Goal: Task Accomplishment & Management: Manage account settings

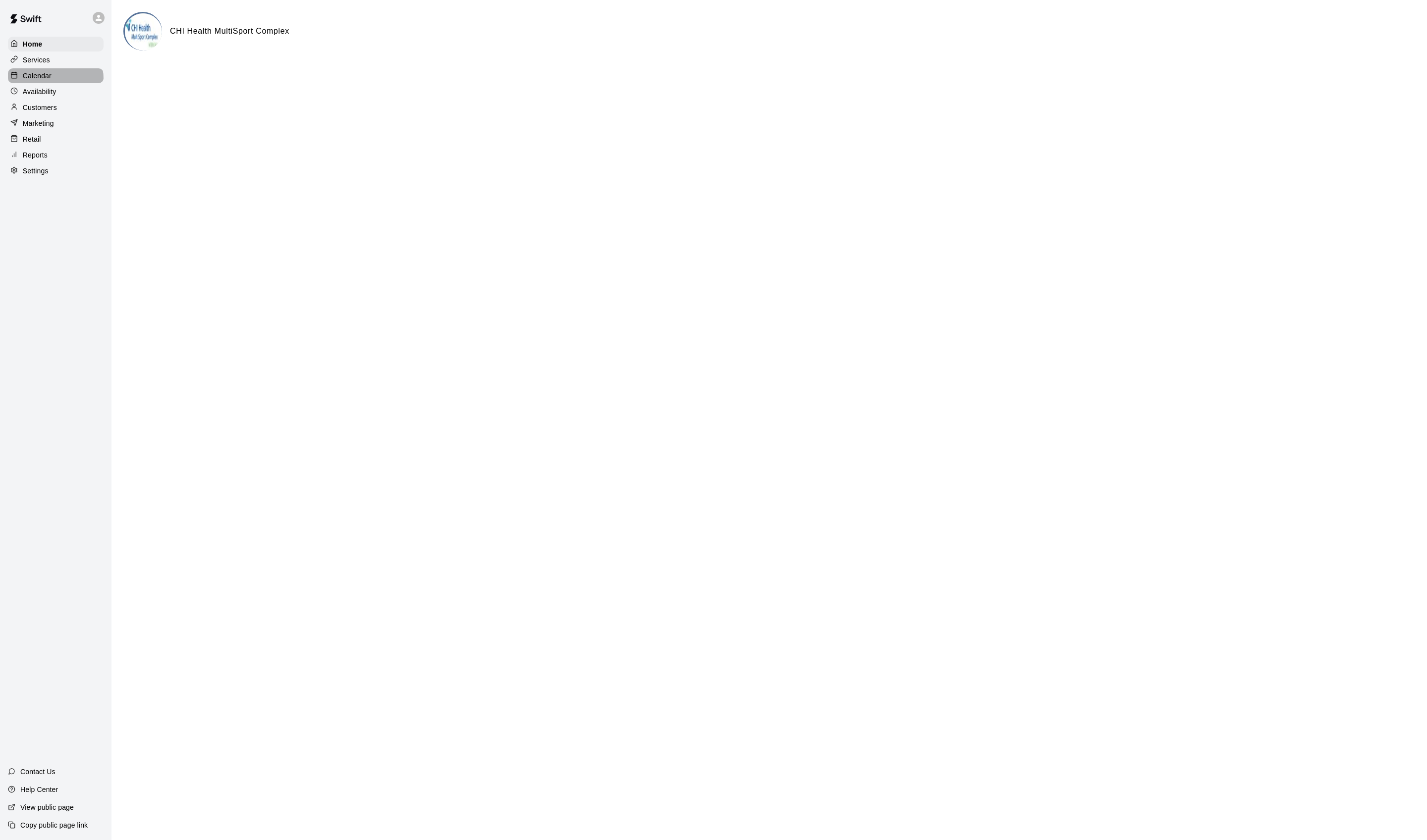
click at [51, 81] on p "Calendar" at bounding box center [37, 75] width 29 height 10
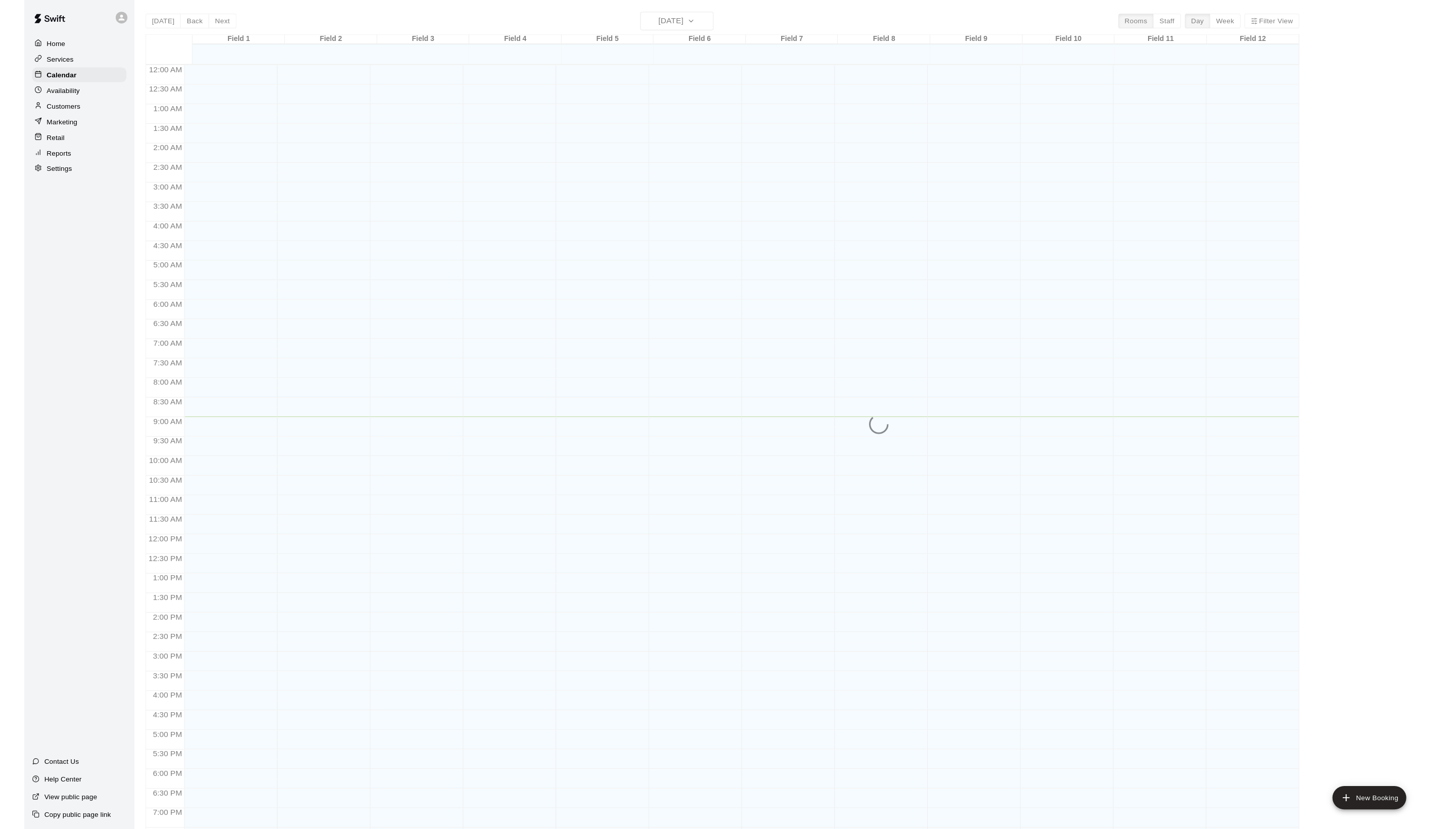
scroll to position [142, 0]
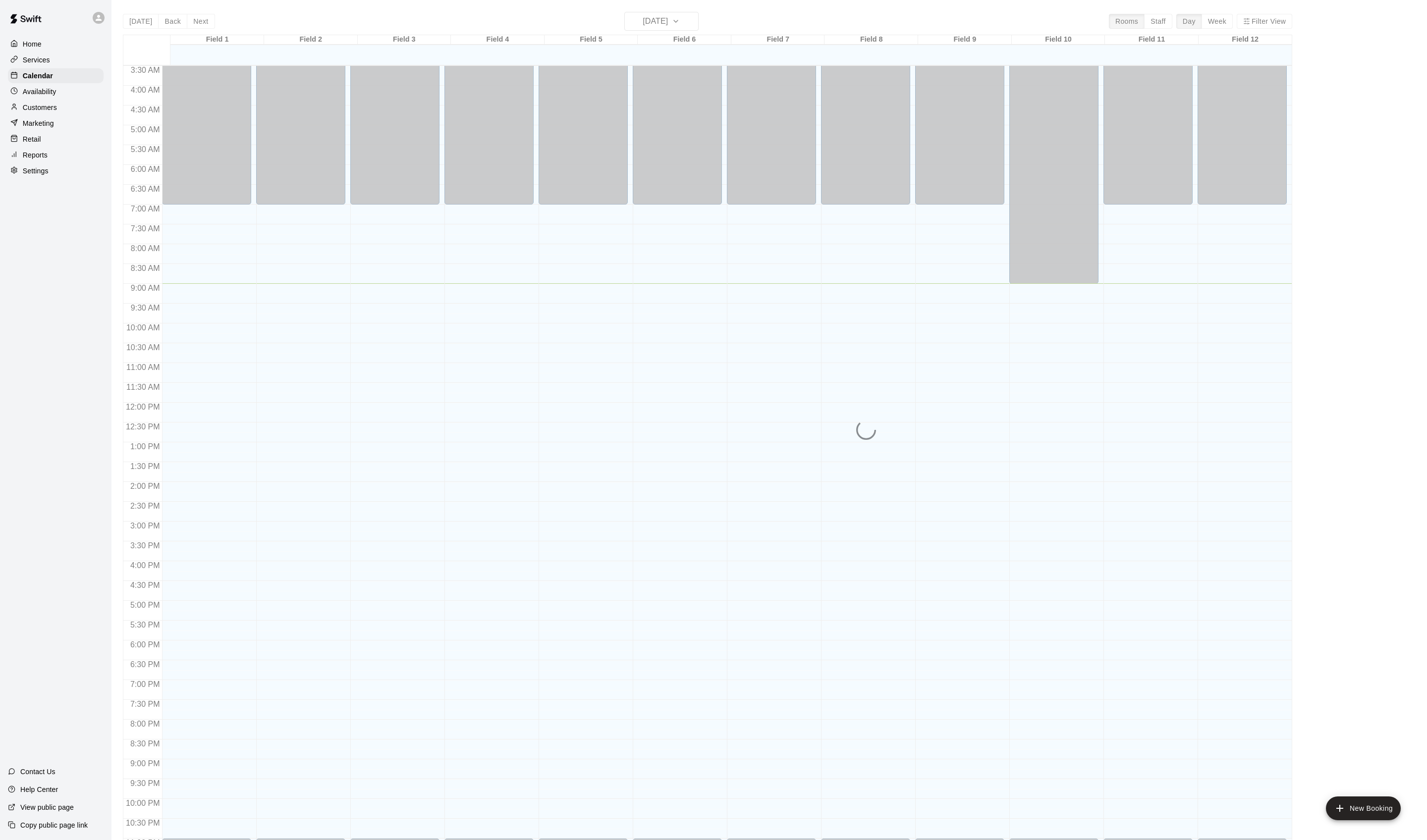
click at [672, 17] on div "[DATE] Back [DATE][DATE] Rooms Staff Day Week Filter View Field 1 20 Wed Field …" at bounding box center [707, 432] width 1170 height 840
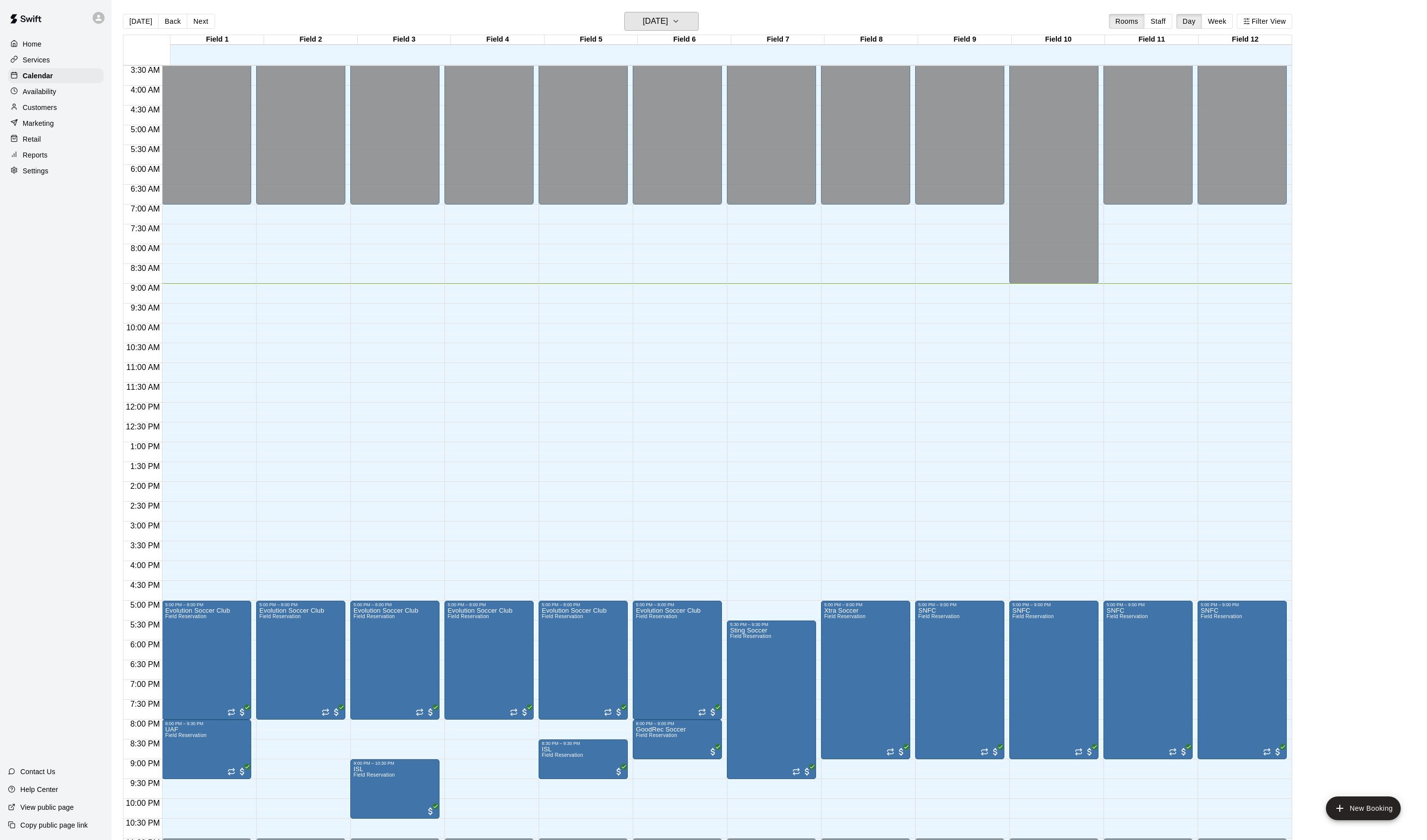
click at [668, 17] on h6 "[DATE]" at bounding box center [655, 21] width 25 height 14
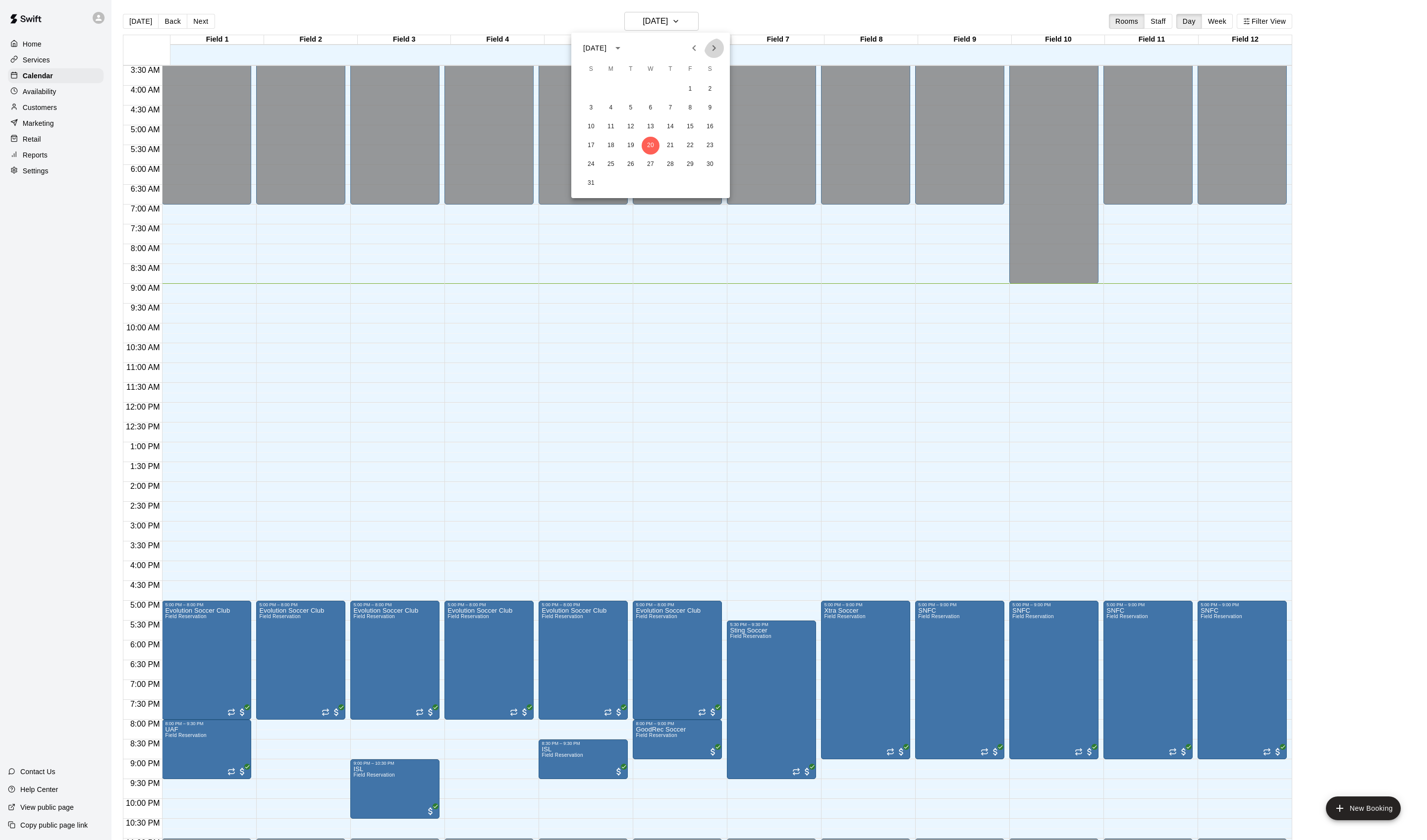
click at [713, 45] on icon "Next month" at bounding box center [714, 48] width 12 height 12
click at [710, 131] on button "20" at bounding box center [710, 127] width 18 height 18
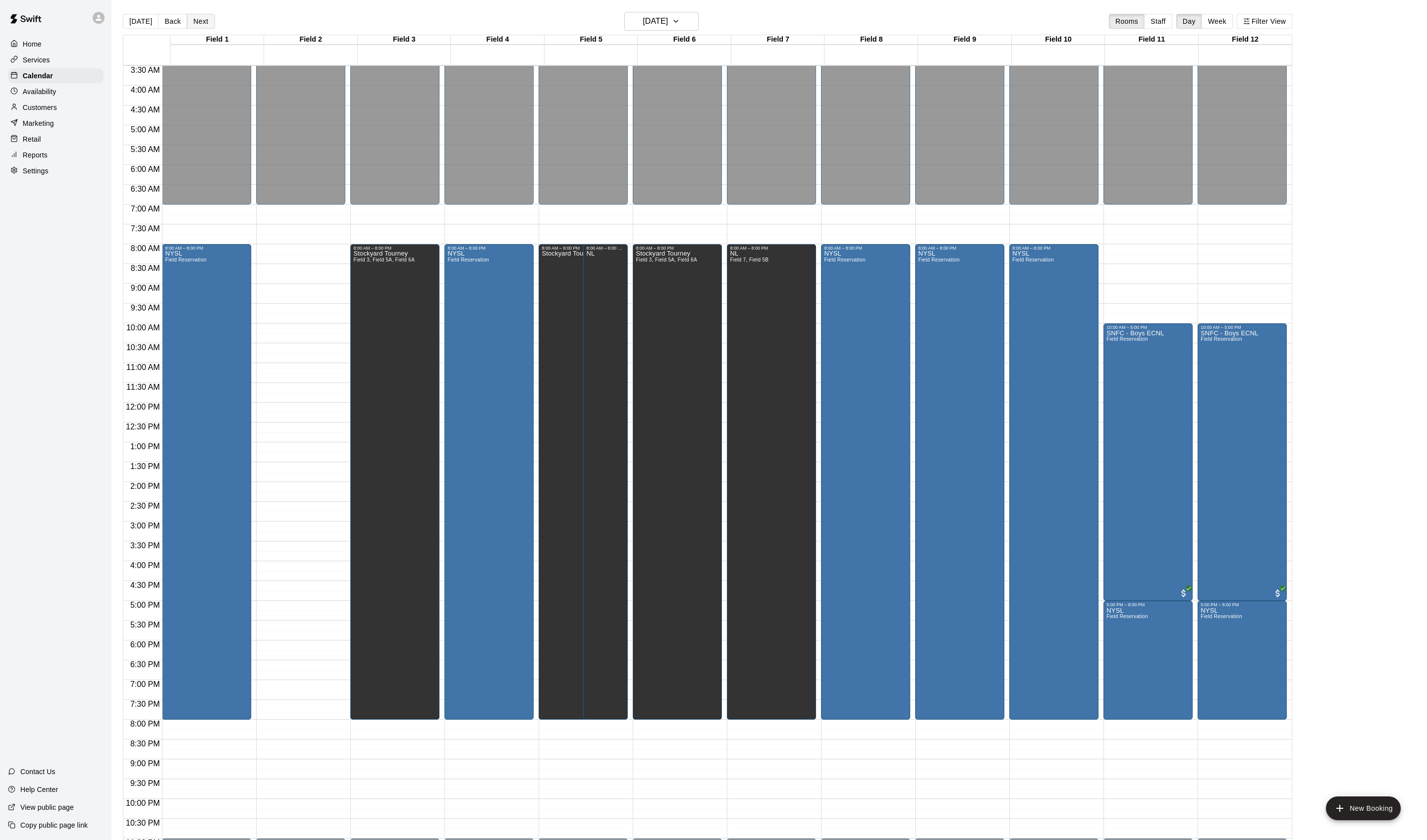
click at [207, 25] on button "Next" at bounding box center [200, 21] width 28 height 15
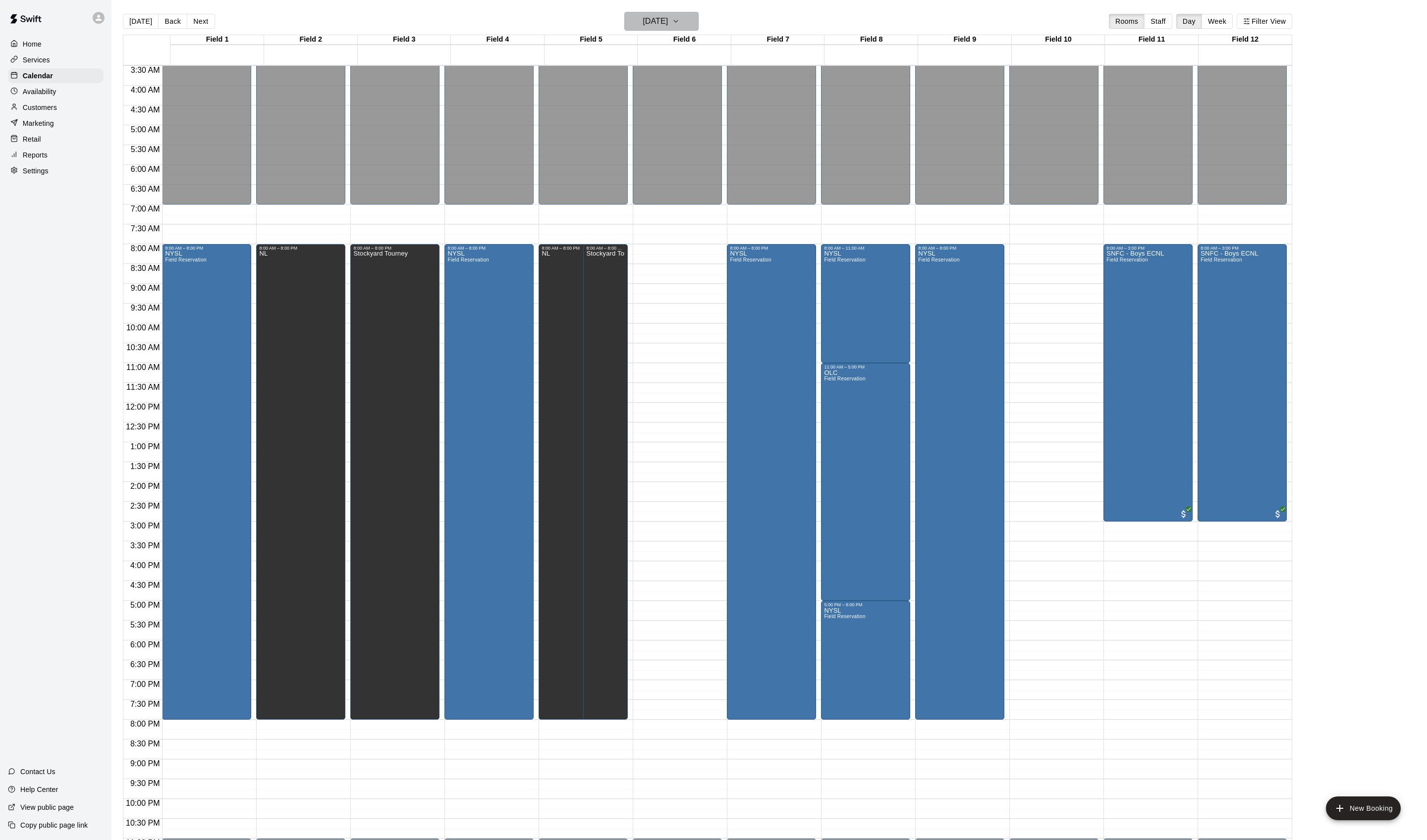
click at [682, 15] on button "[DATE]" at bounding box center [661, 21] width 74 height 19
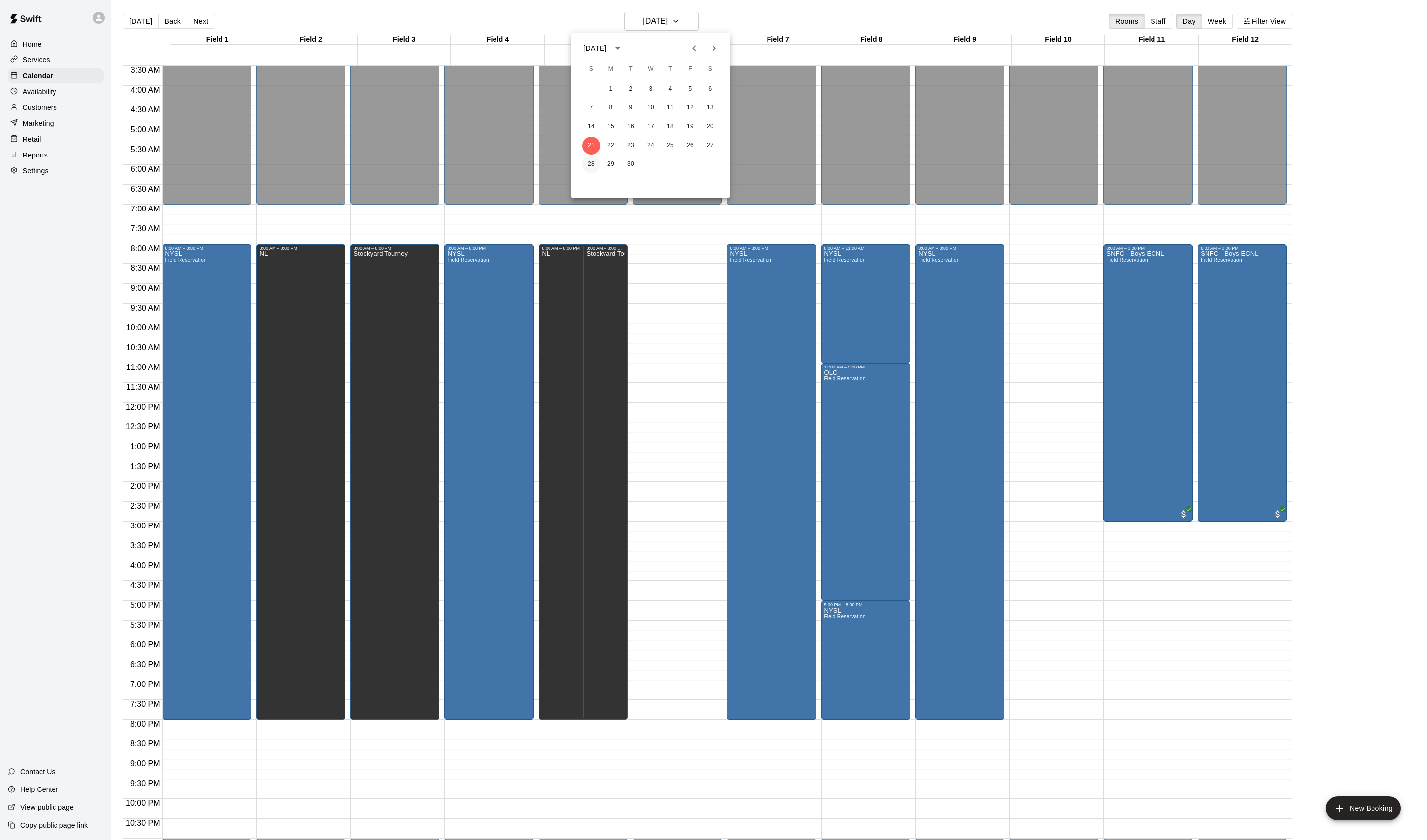
click at [593, 165] on button "28" at bounding box center [591, 165] width 18 height 18
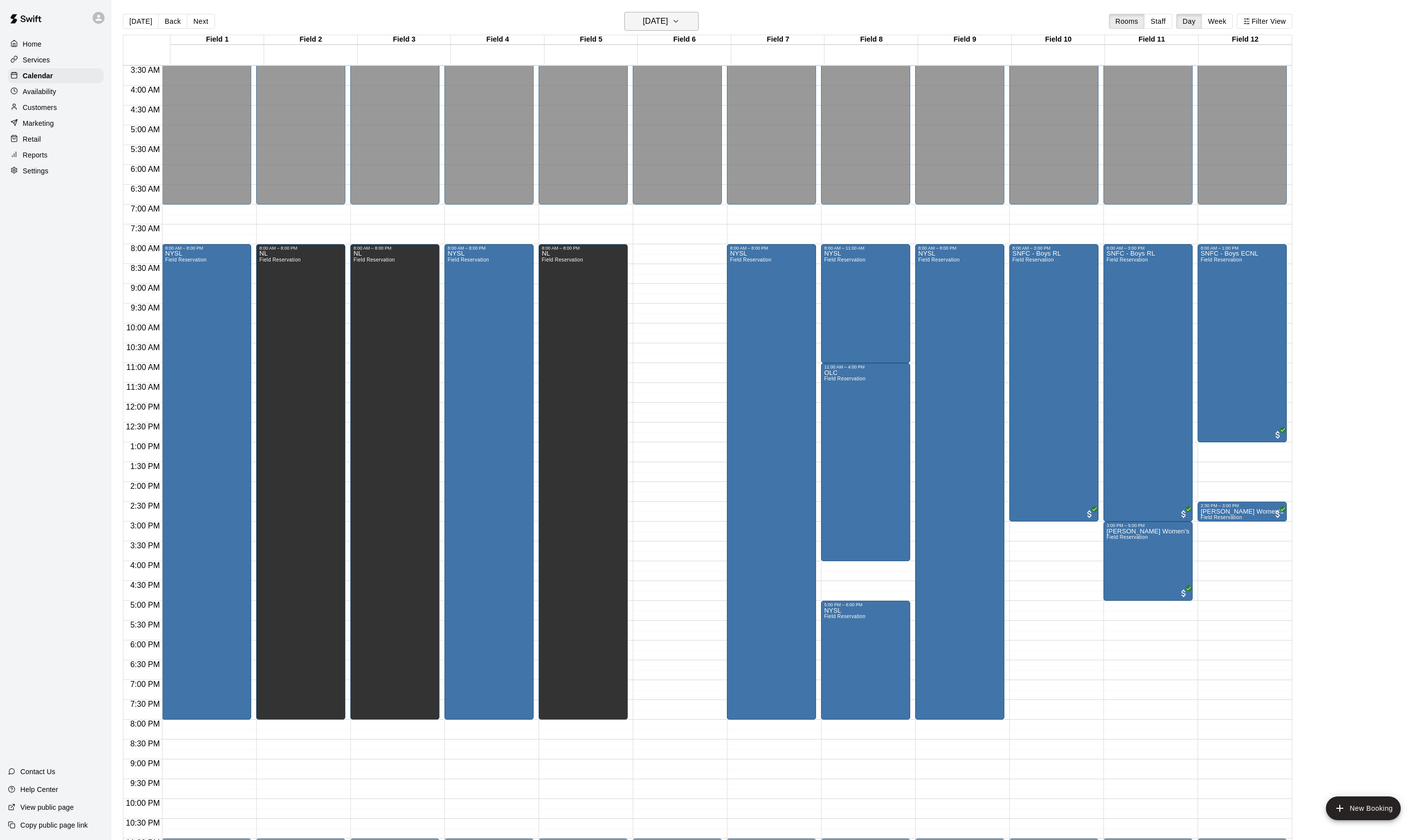
click at [656, 28] on h6 "[DATE]" at bounding box center [655, 21] width 25 height 14
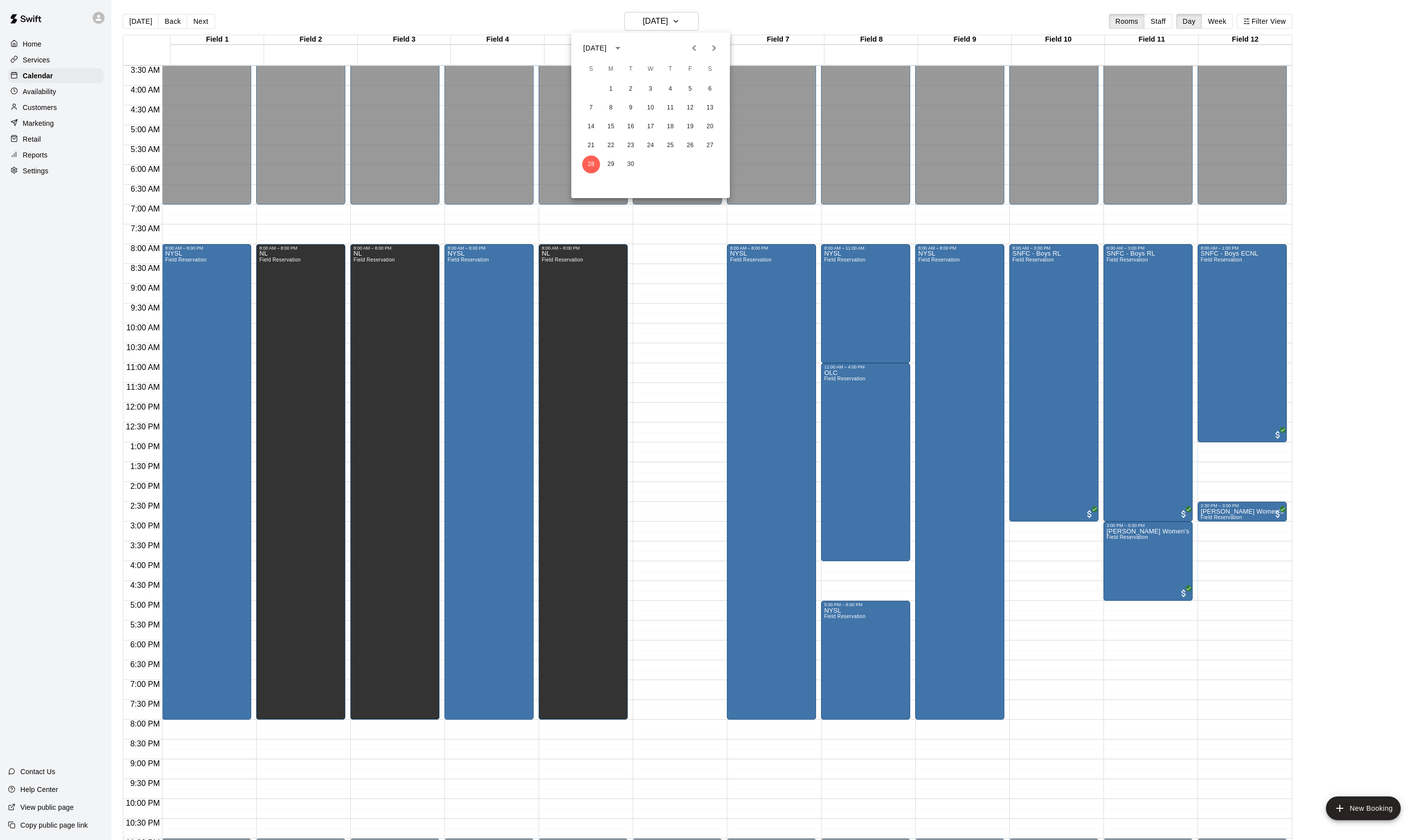
click at [710, 44] on icon "Next month" at bounding box center [714, 48] width 12 height 12
click at [595, 109] on button "5" at bounding box center [591, 108] width 18 height 18
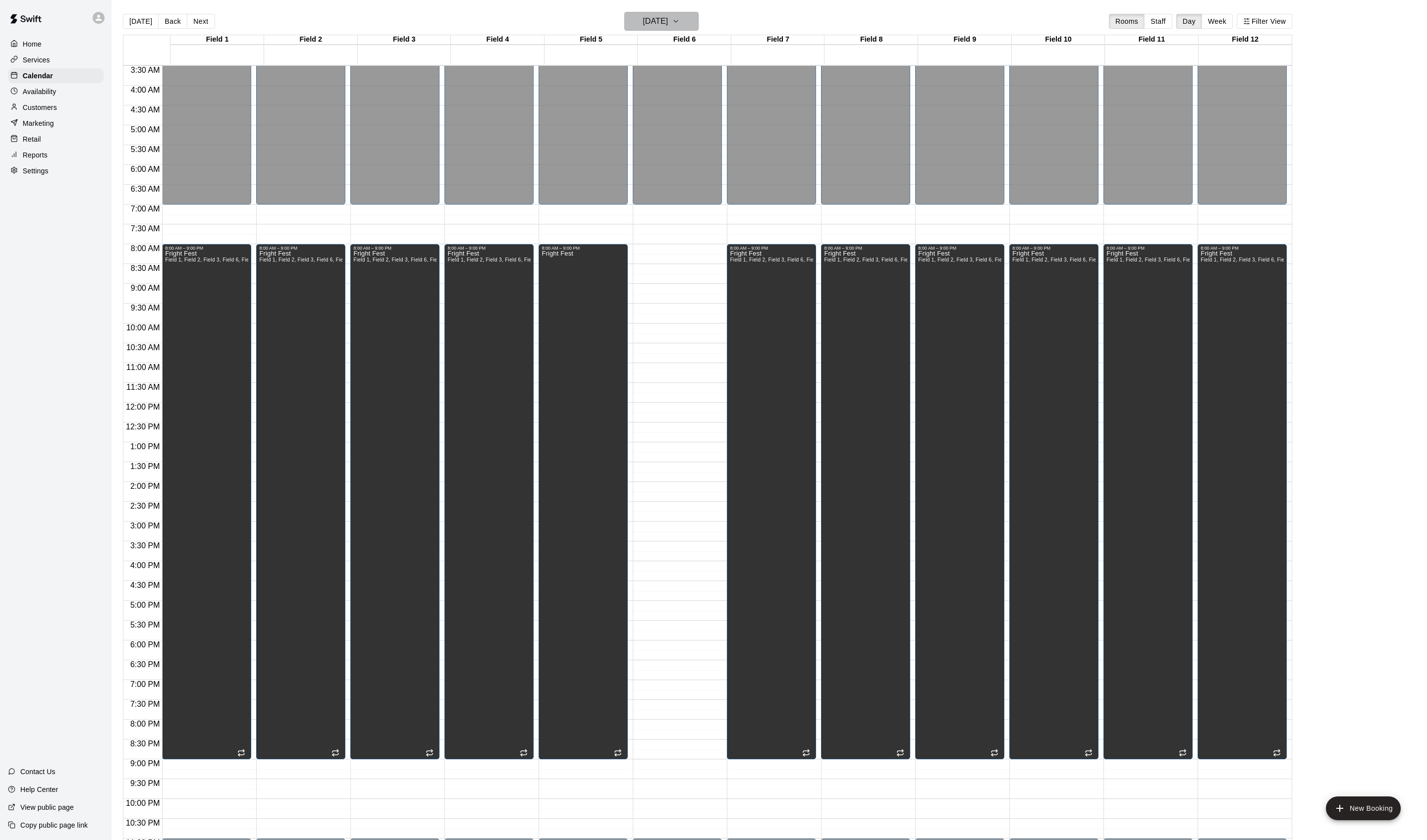
click at [688, 31] on button "[DATE]" at bounding box center [661, 21] width 74 height 19
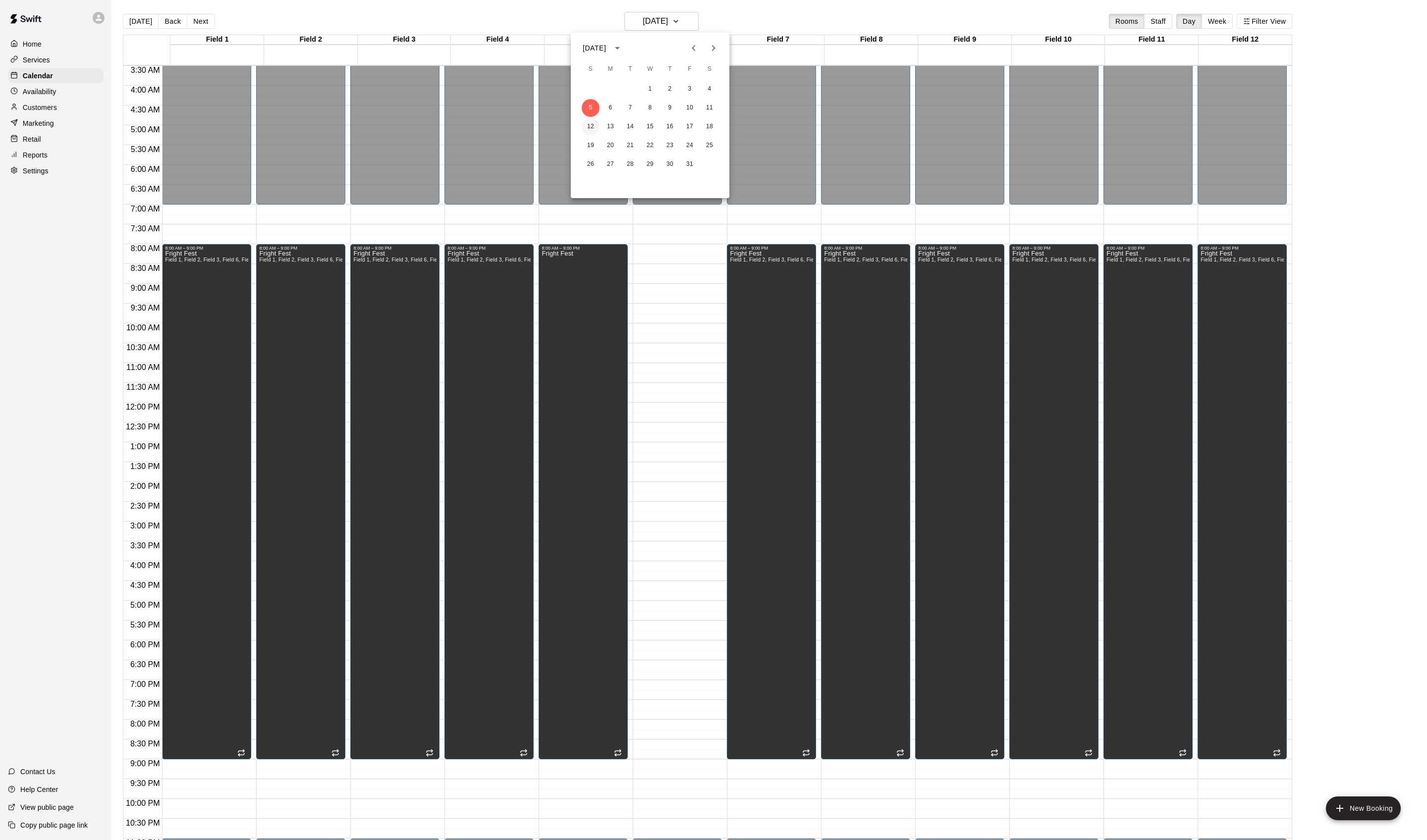
click at [592, 128] on button "12" at bounding box center [591, 127] width 18 height 18
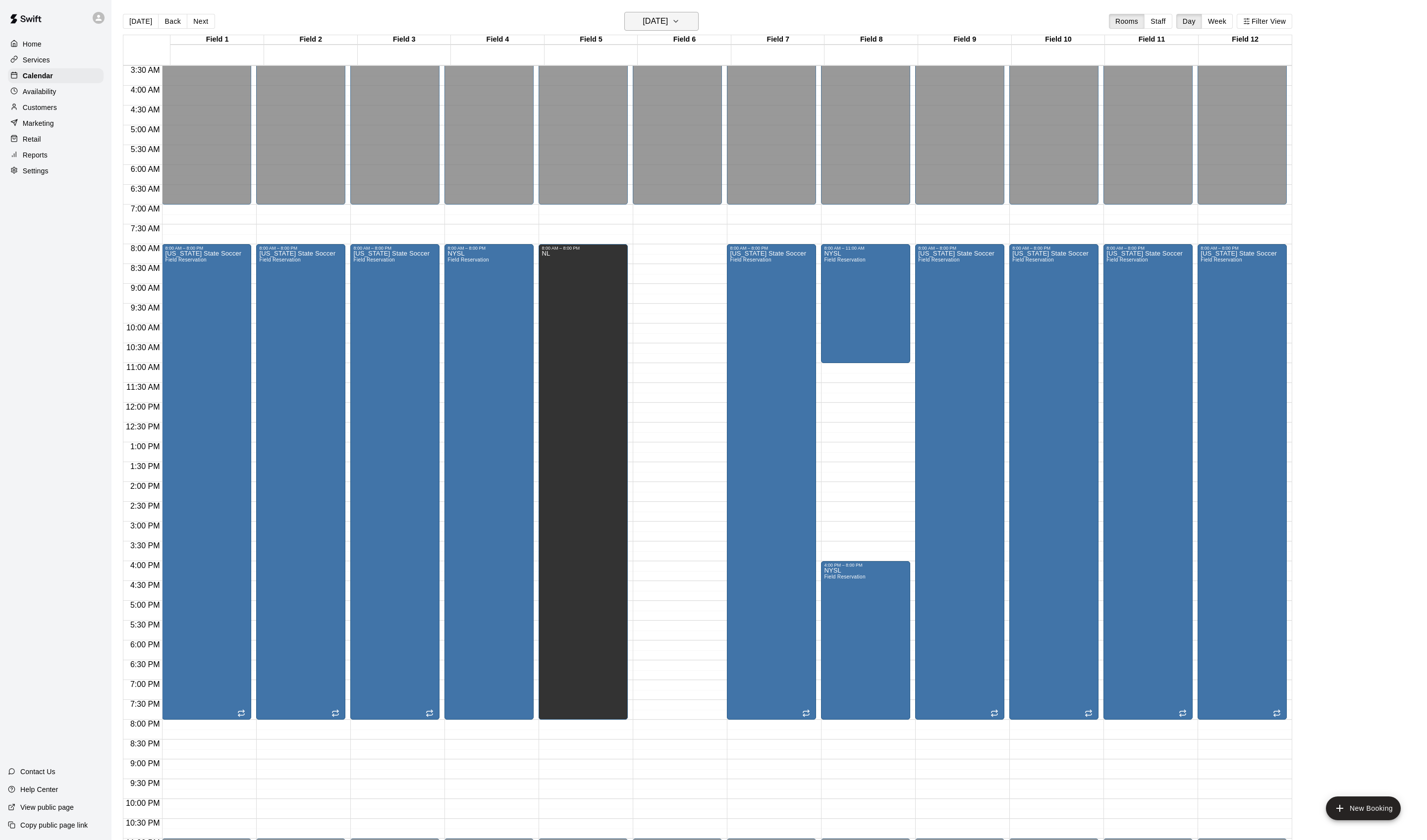
click at [668, 19] on h6 "[DATE]" at bounding box center [655, 21] width 25 height 14
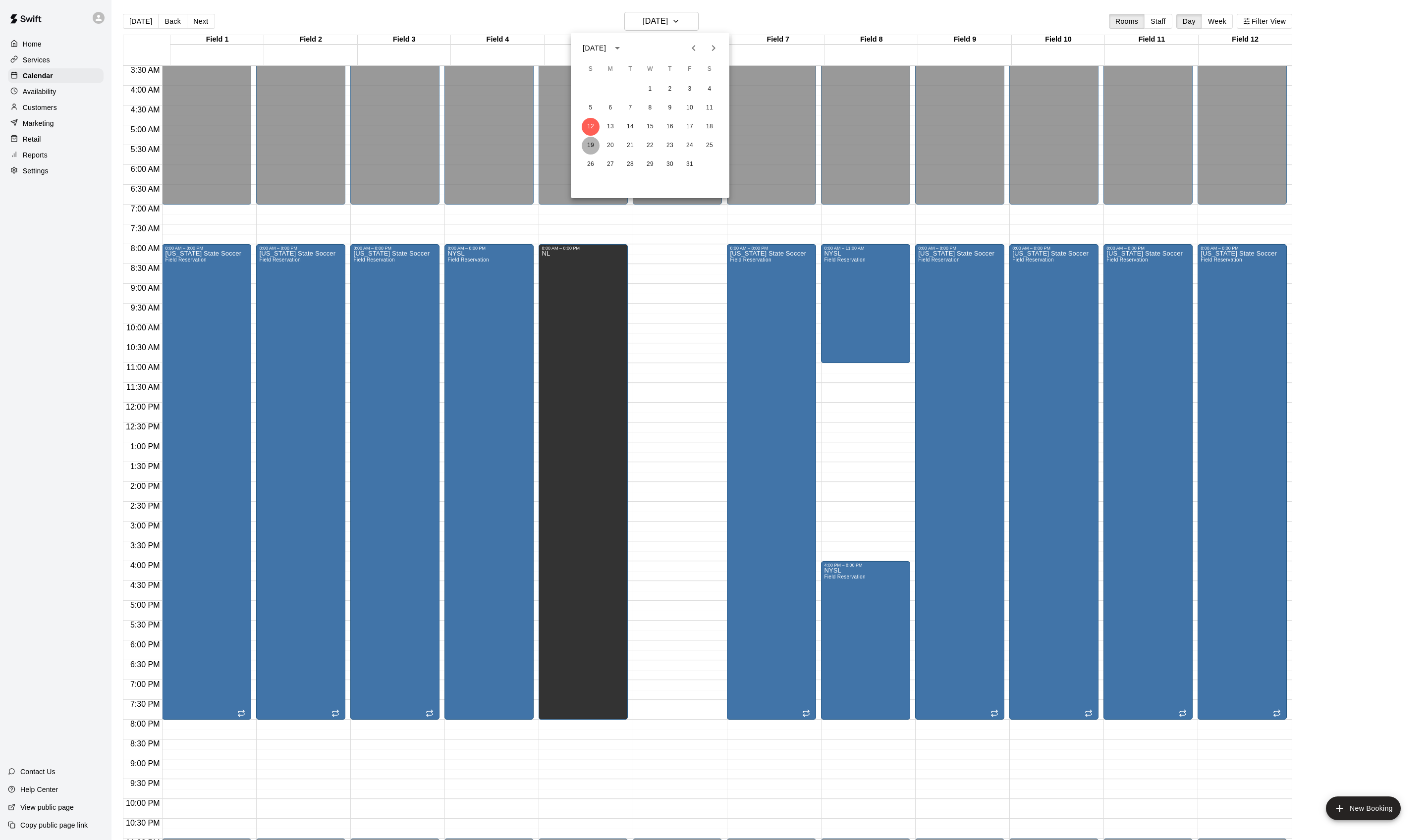
click at [587, 149] on button "19" at bounding box center [591, 146] width 18 height 18
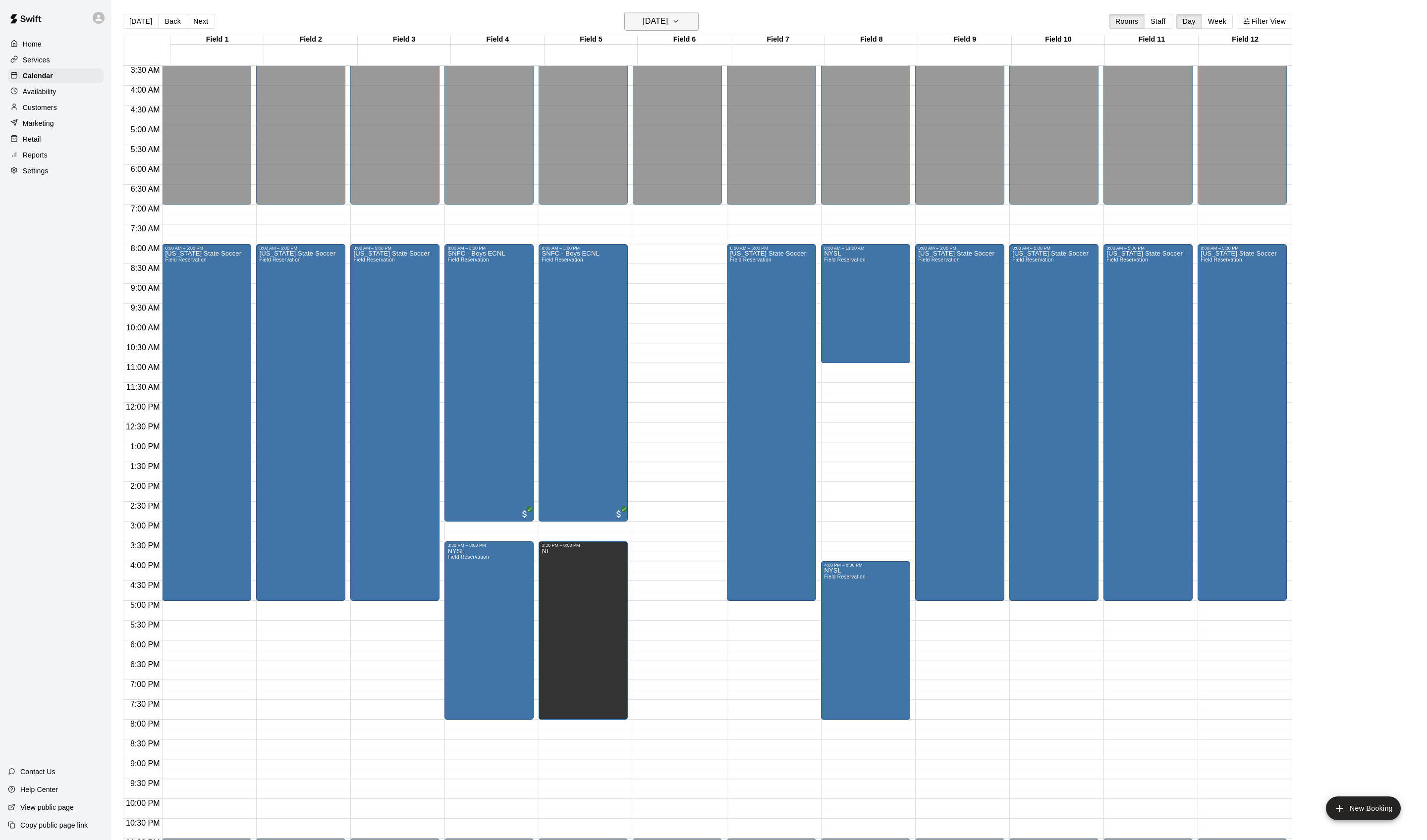
click at [668, 26] on h6 "[DATE]" at bounding box center [655, 21] width 25 height 14
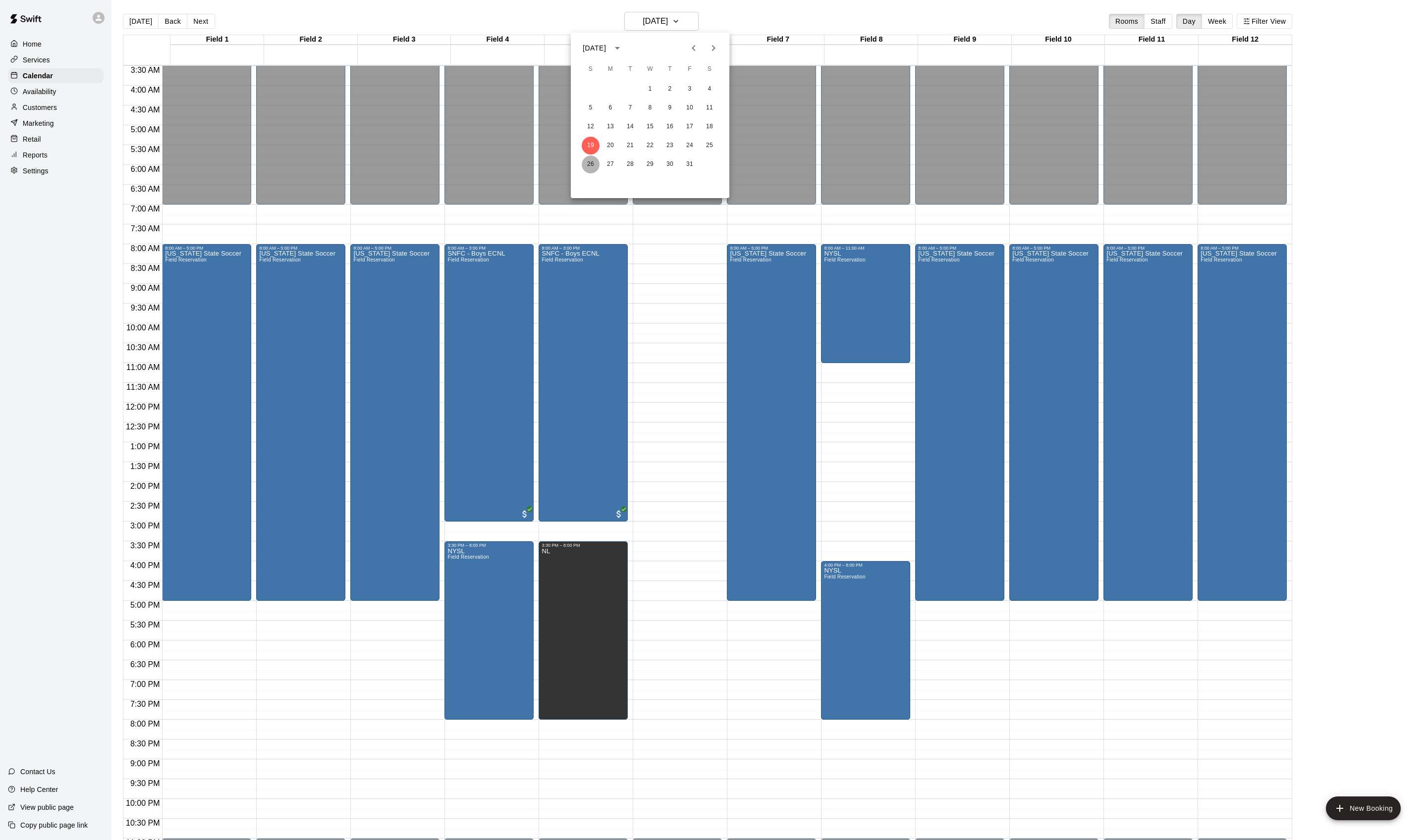
click at [587, 167] on button "26" at bounding box center [591, 165] width 18 height 18
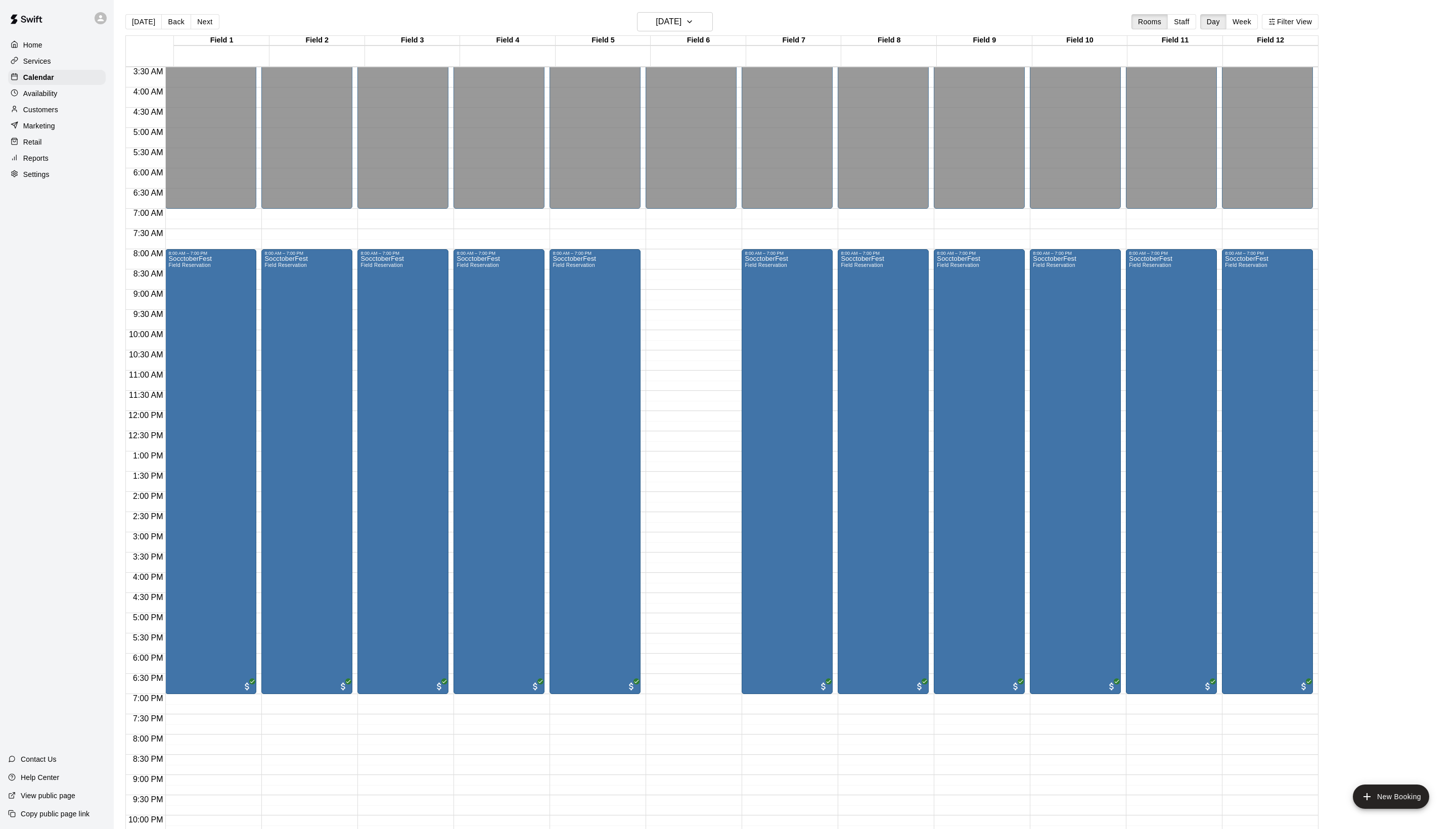
click at [656, 35] on div "[DATE] Back [DATE][DATE] Rooms Staff Day Week Filter View" at bounding box center [722, 24] width 1193 height 23
click at [659, 32] on button "[DATE]" at bounding box center [675, 22] width 75 height 19
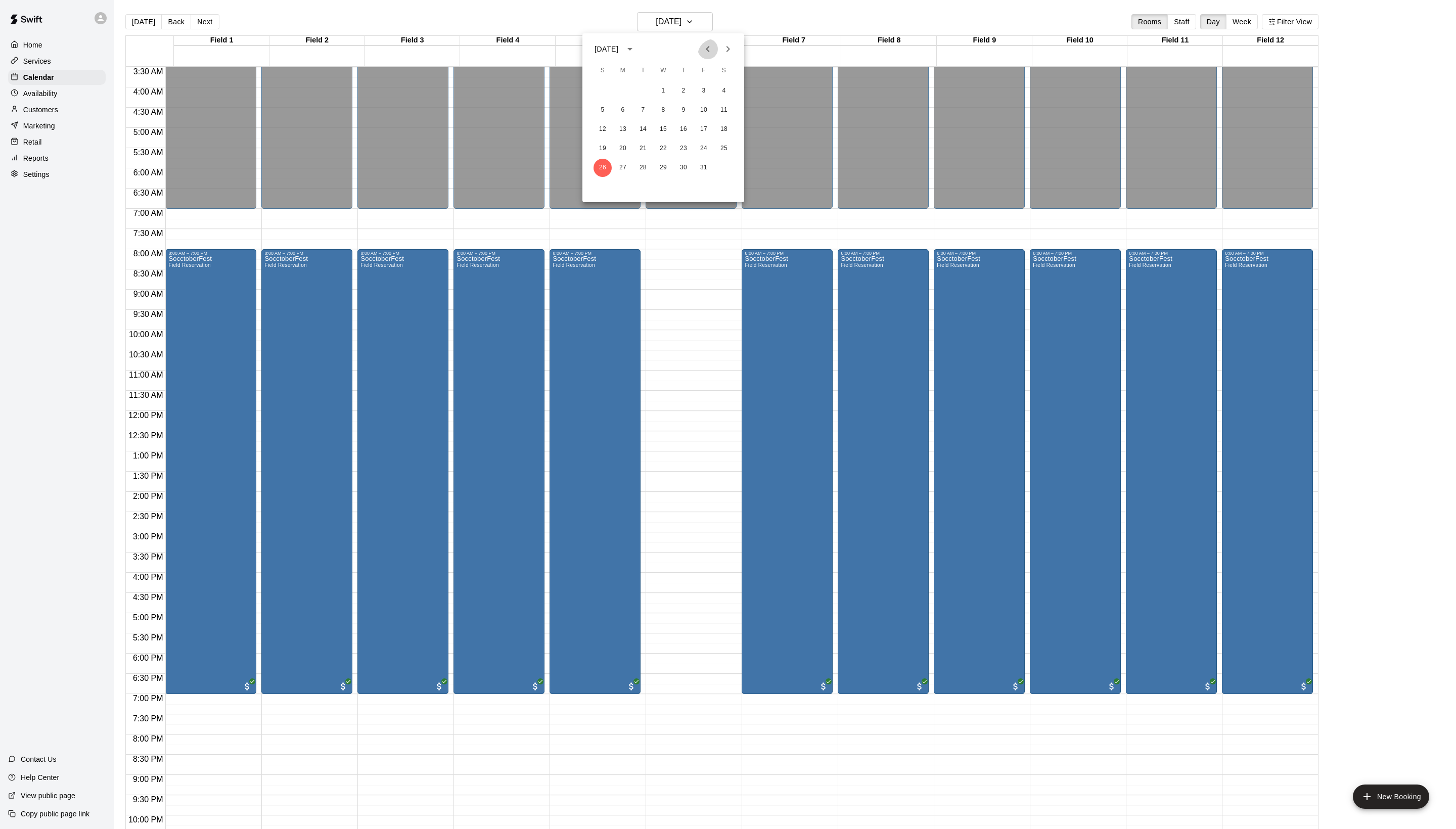
click at [702, 52] on icon "Previous month" at bounding box center [708, 49] width 12 height 12
click at [722, 49] on icon "Next month" at bounding box center [728, 49] width 12 height 12
click at [702, 55] on icon "Previous month" at bounding box center [708, 49] width 12 height 12
click at [699, 106] on button "12" at bounding box center [704, 110] width 18 height 18
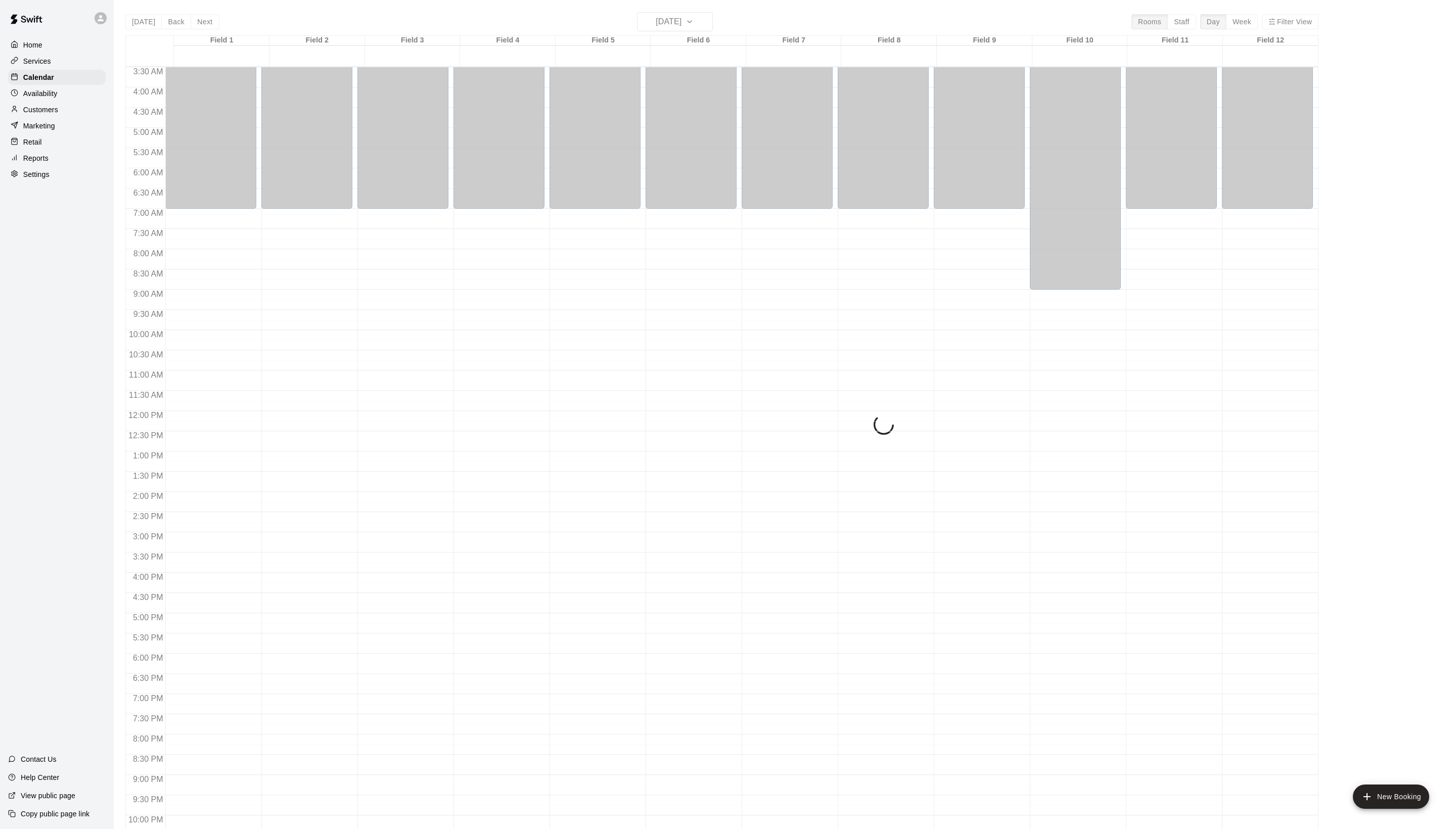
click at [679, 22] on div "[DATE] Back [DATE][DATE] Rooms Staff Day Week Filter View Field 1 12 [GEOGRAPHI…" at bounding box center [722, 427] width 1193 height 829
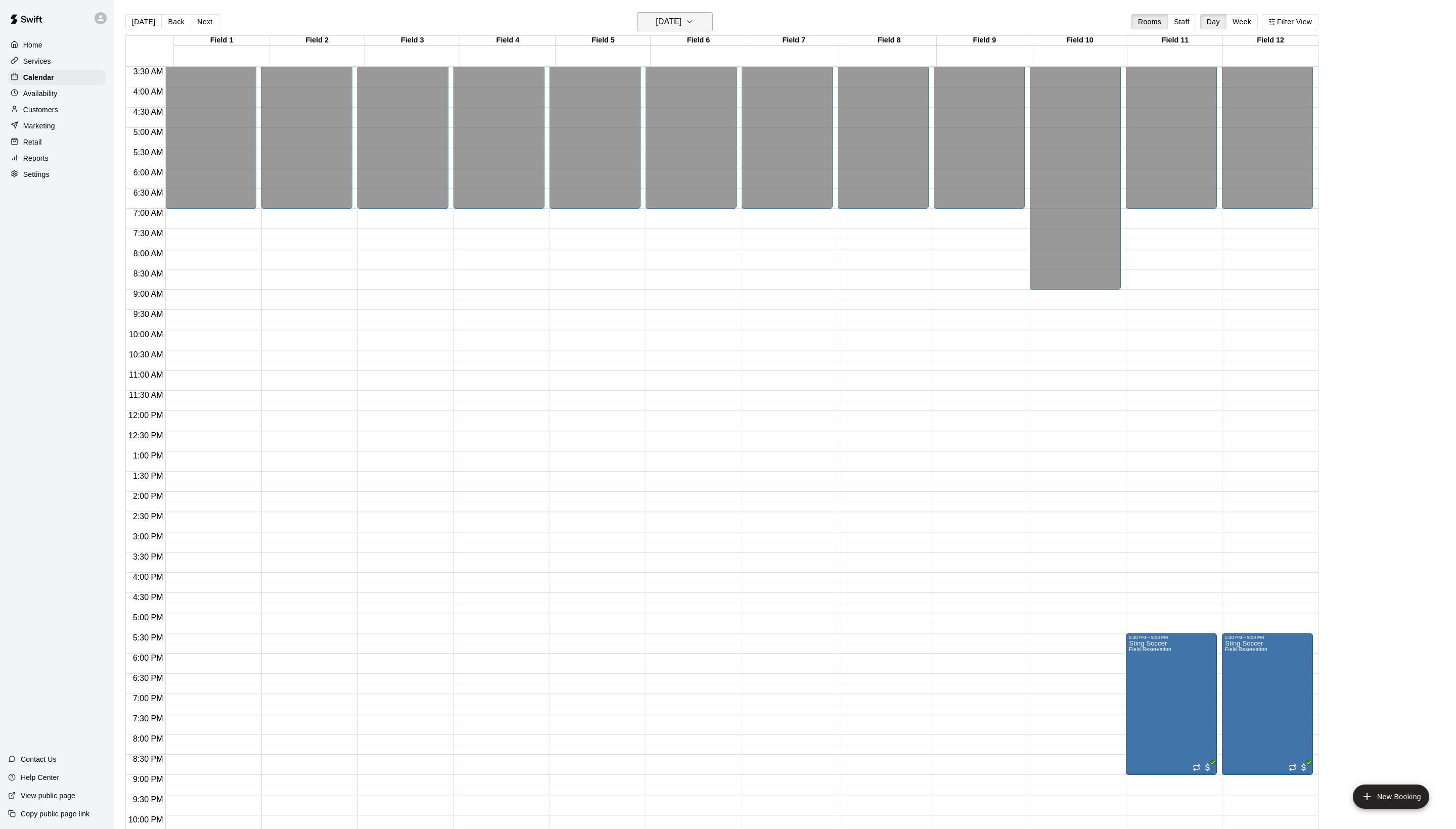
click at [677, 23] on h6 "[DATE]" at bounding box center [668, 22] width 25 height 14
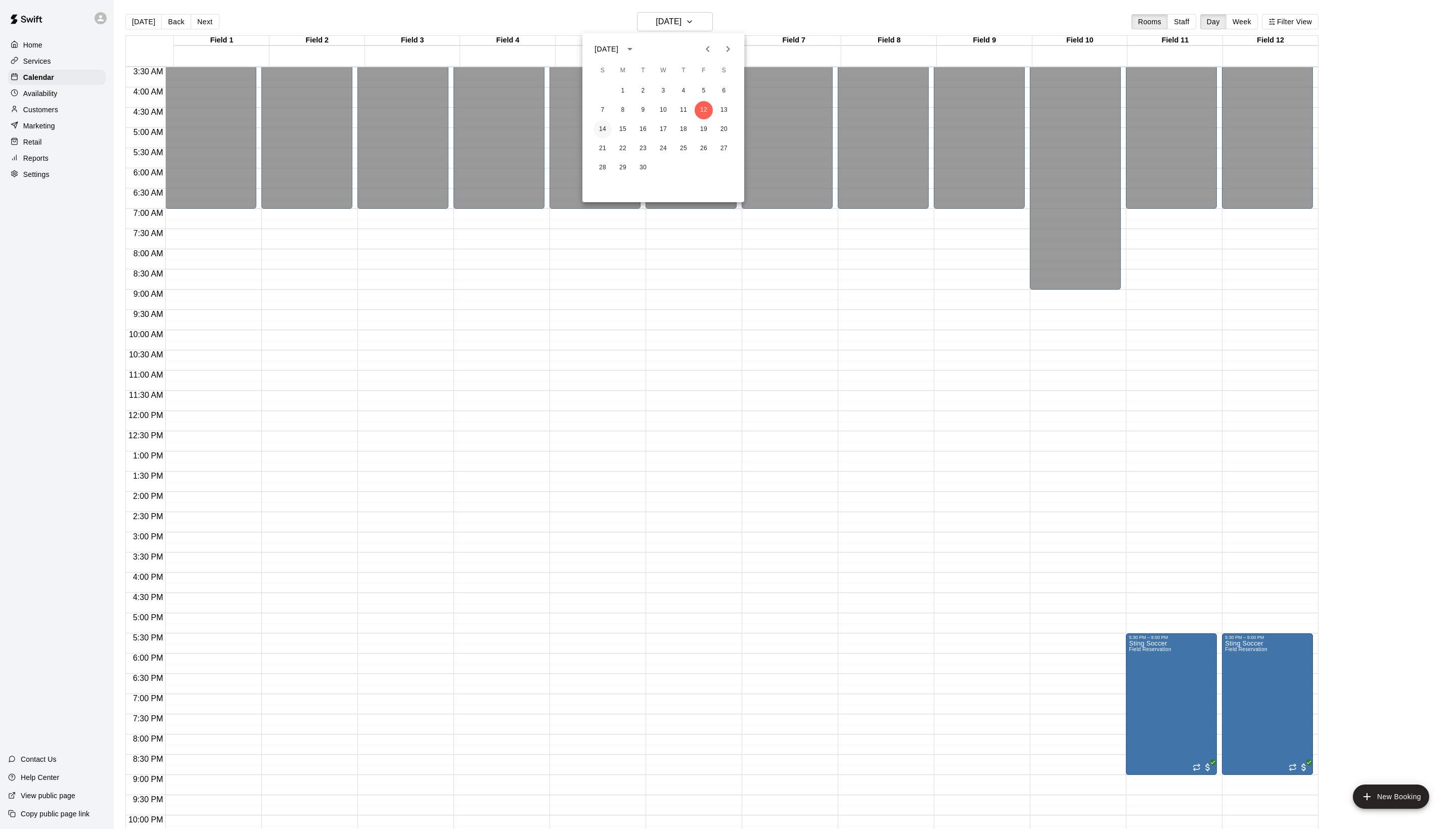
click at [610, 129] on button "14" at bounding box center [603, 129] width 18 height 18
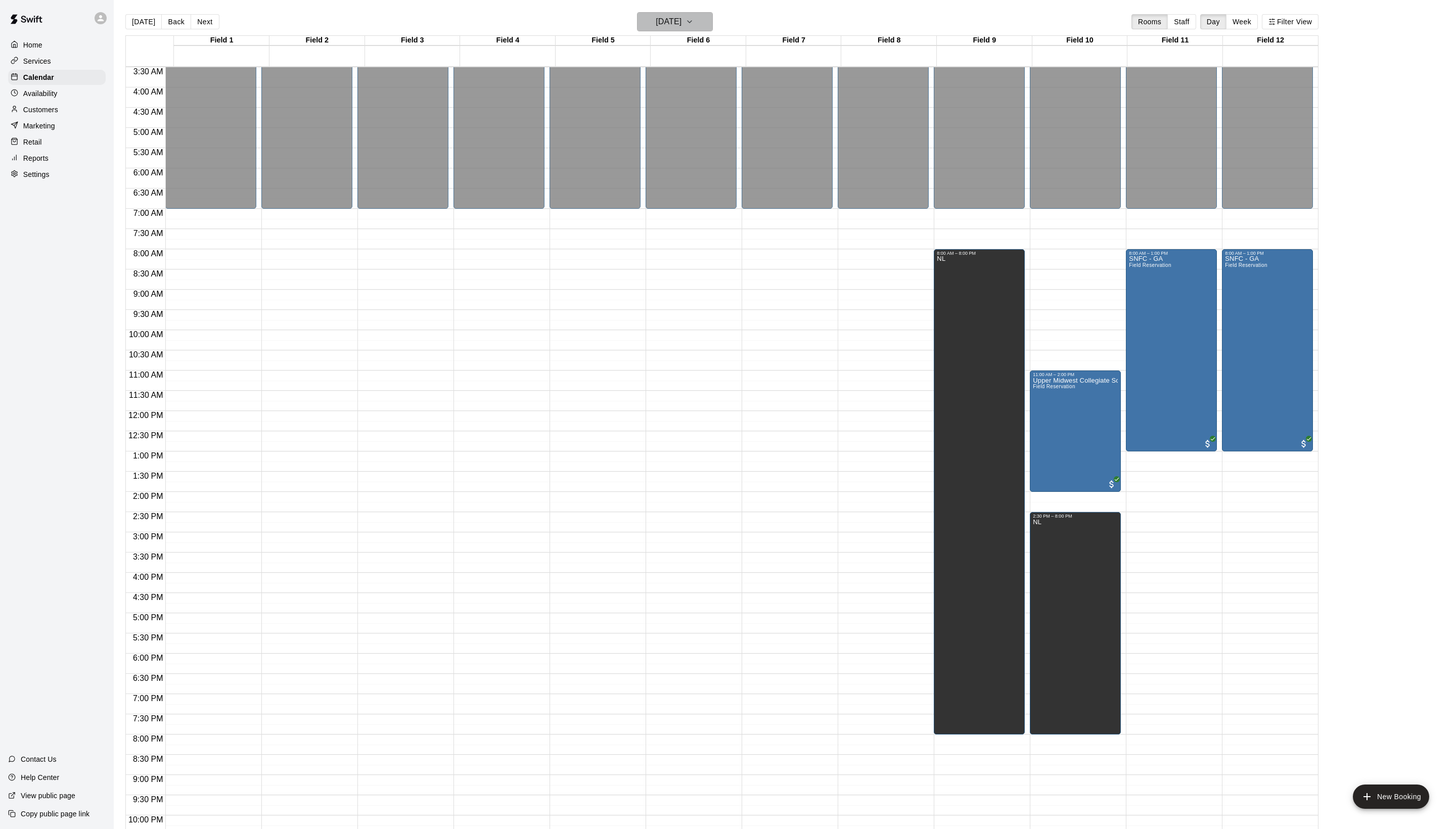
click at [657, 29] on h6 "[DATE]" at bounding box center [668, 22] width 25 height 14
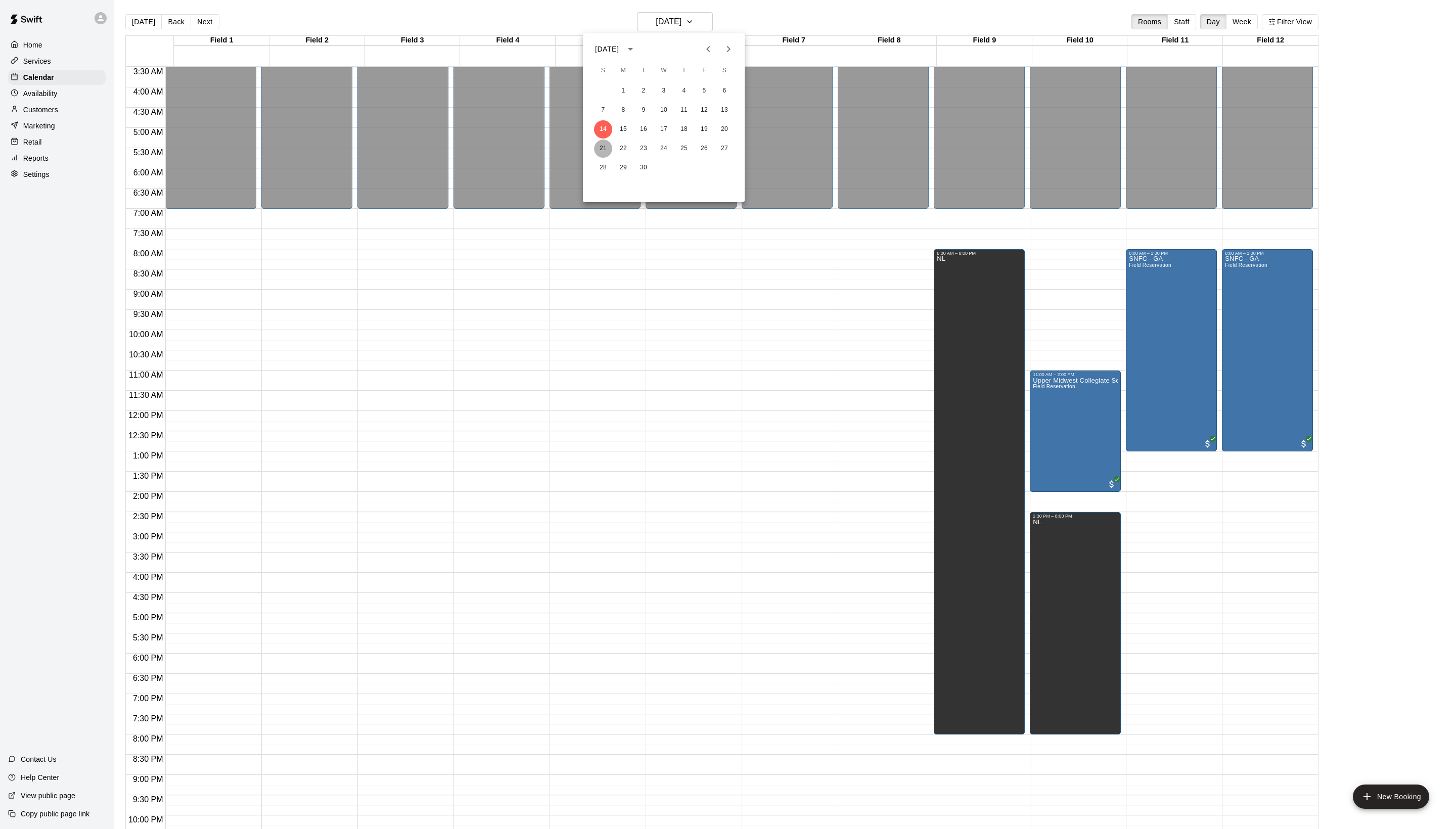
click at [609, 143] on button "21" at bounding box center [603, 149] width 18 height 18
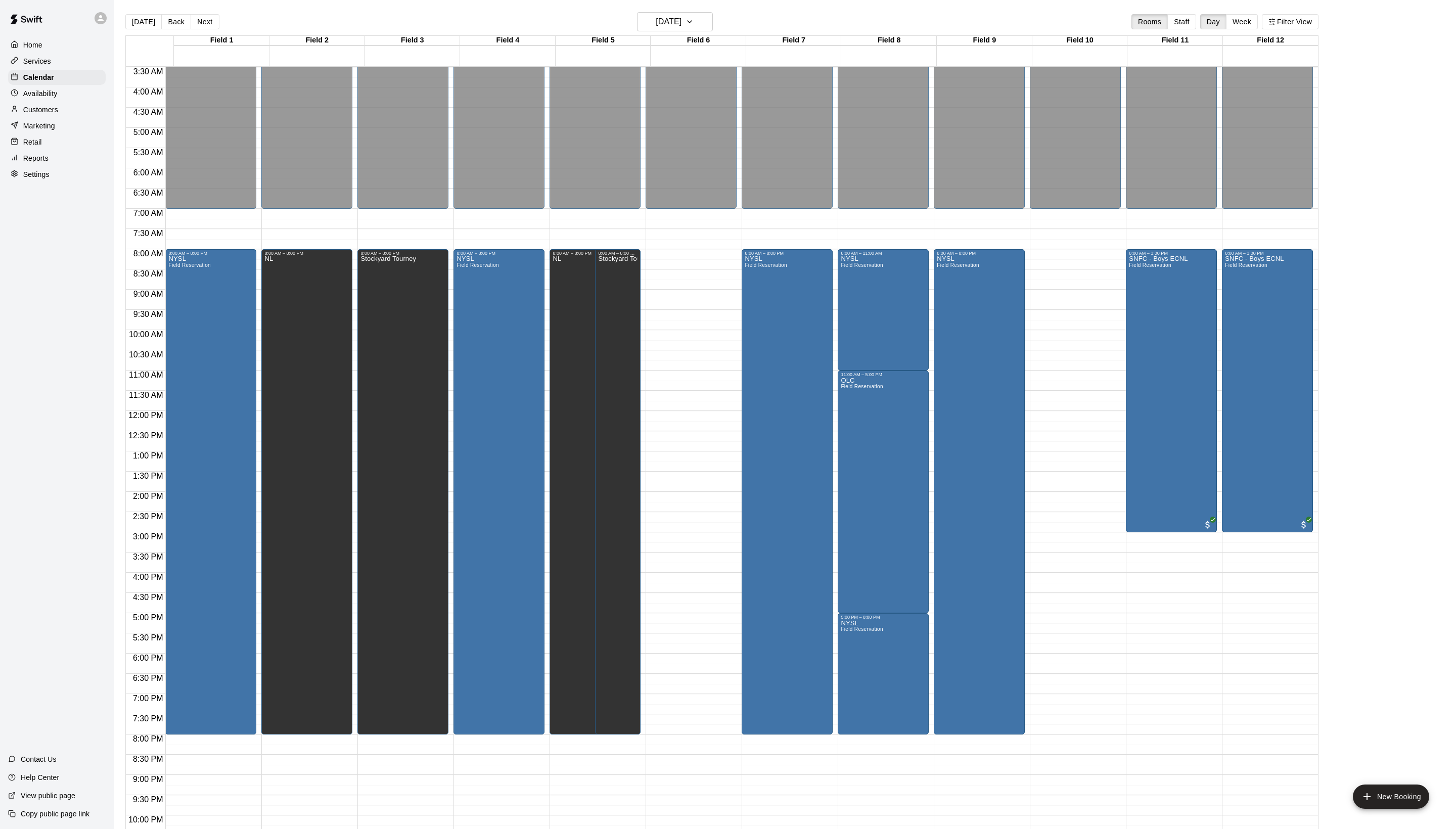
click at [679, 35] on div "[DATE] Back [DATE][DATE] Rooms Staff Day Week Filter View" at bounding box center [722, 24] width 1193 height 23
click at [669, 30] on button "[DATE]" at bounding box center [675, 22] width 75 height 19
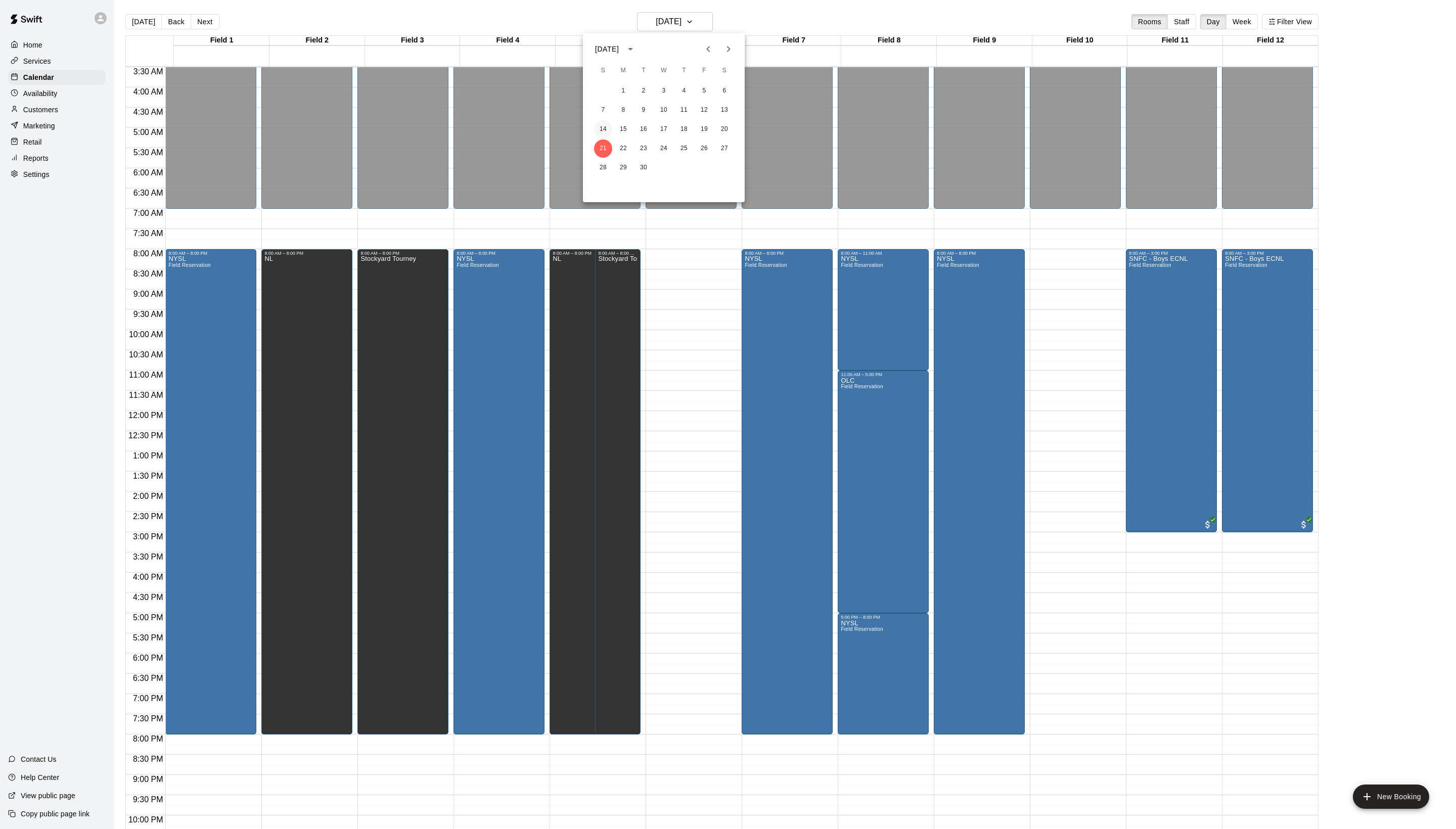
click at [599, 130] on button "14" at bounding box center [603, 129] width 18 height 18
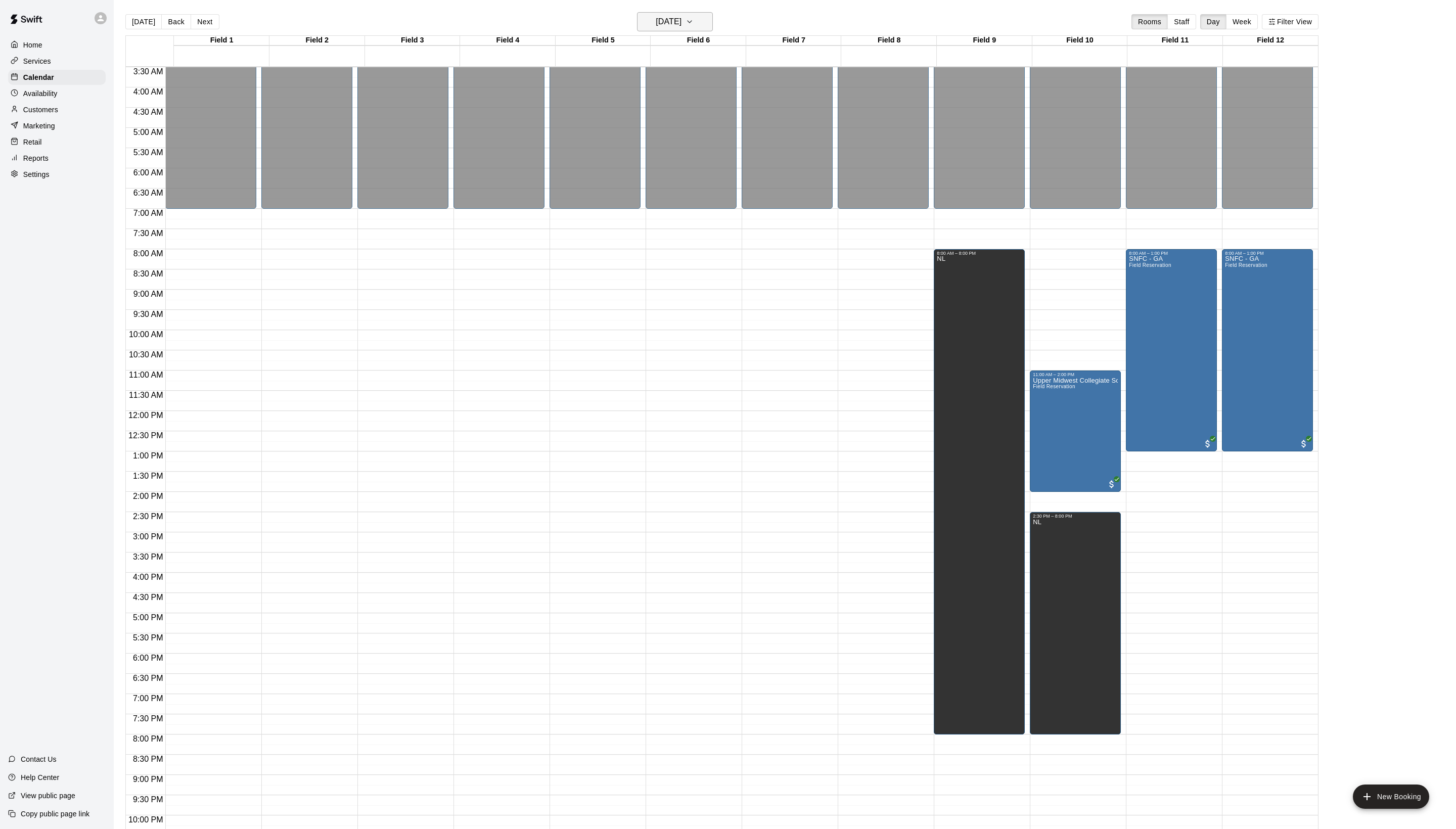
click at [656, 25] on h6 "[DATE]" at bounding box center [668, 22] width 25 height 14
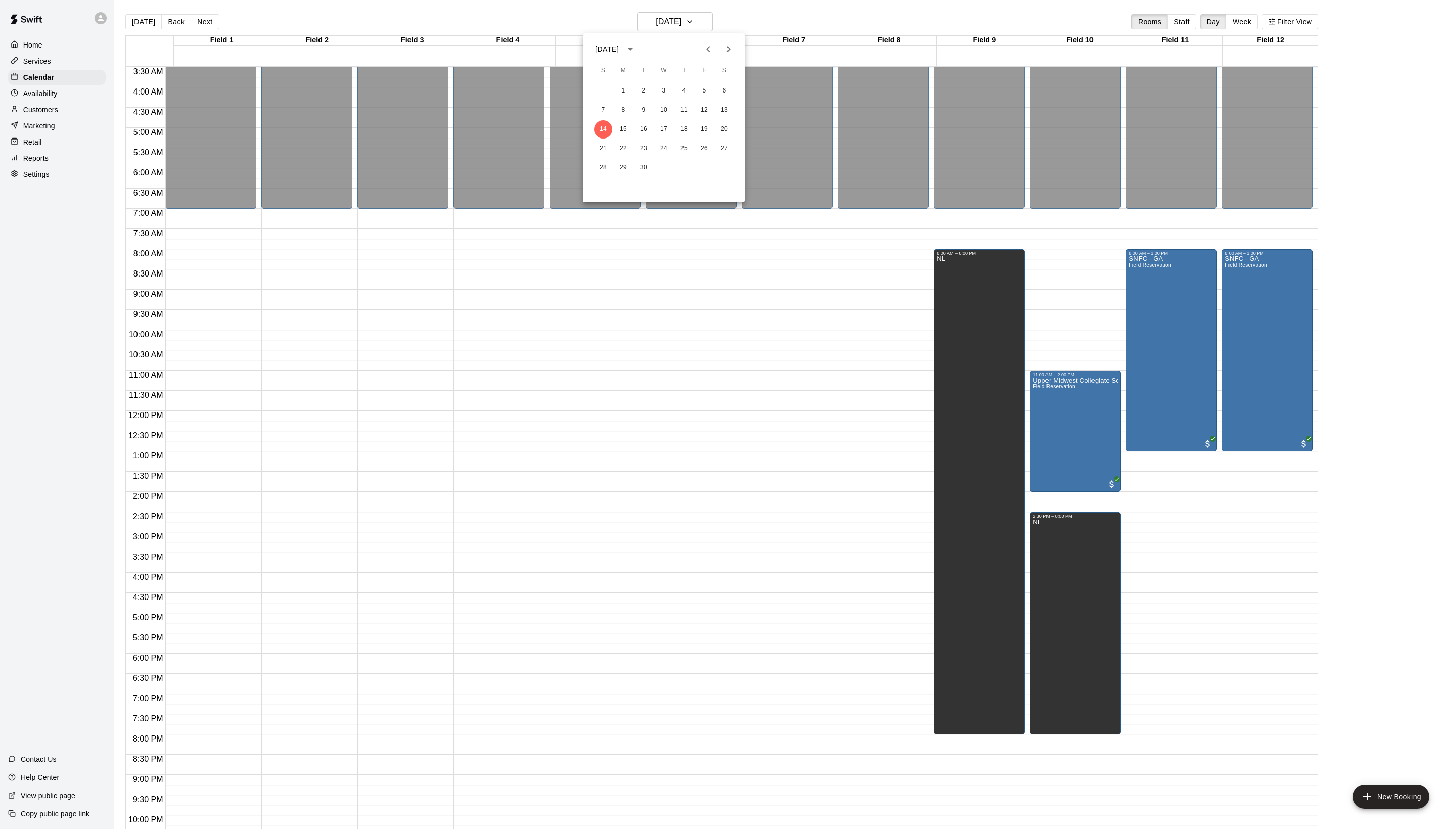
click at [725, 45] on icon "Next month" at bounding box center [729, 49] width 12 height 12
click at [607, 112] on button "5" at bounding box center [603, 110] width 18 height 18
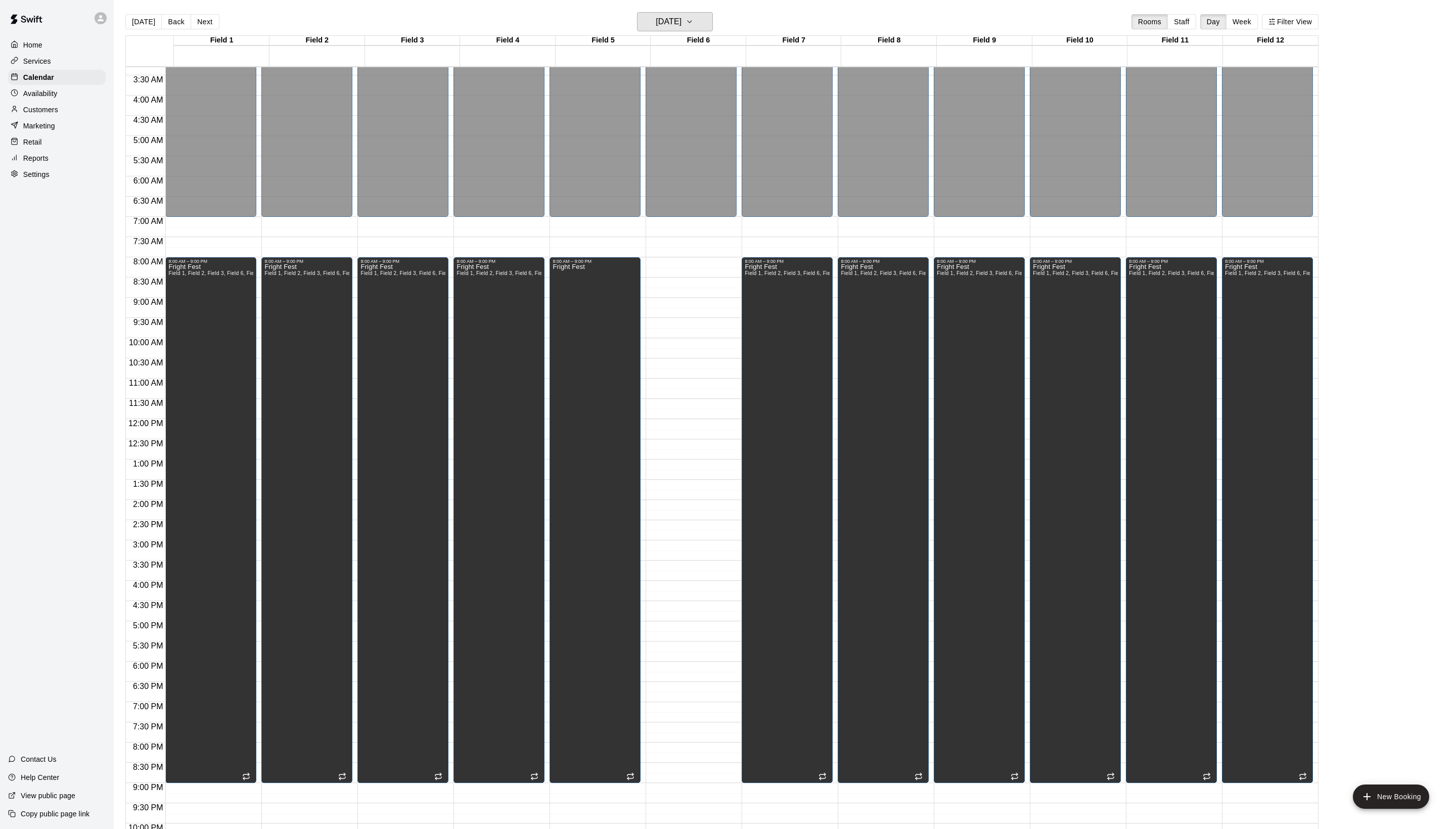
scroll to position [130, 0]
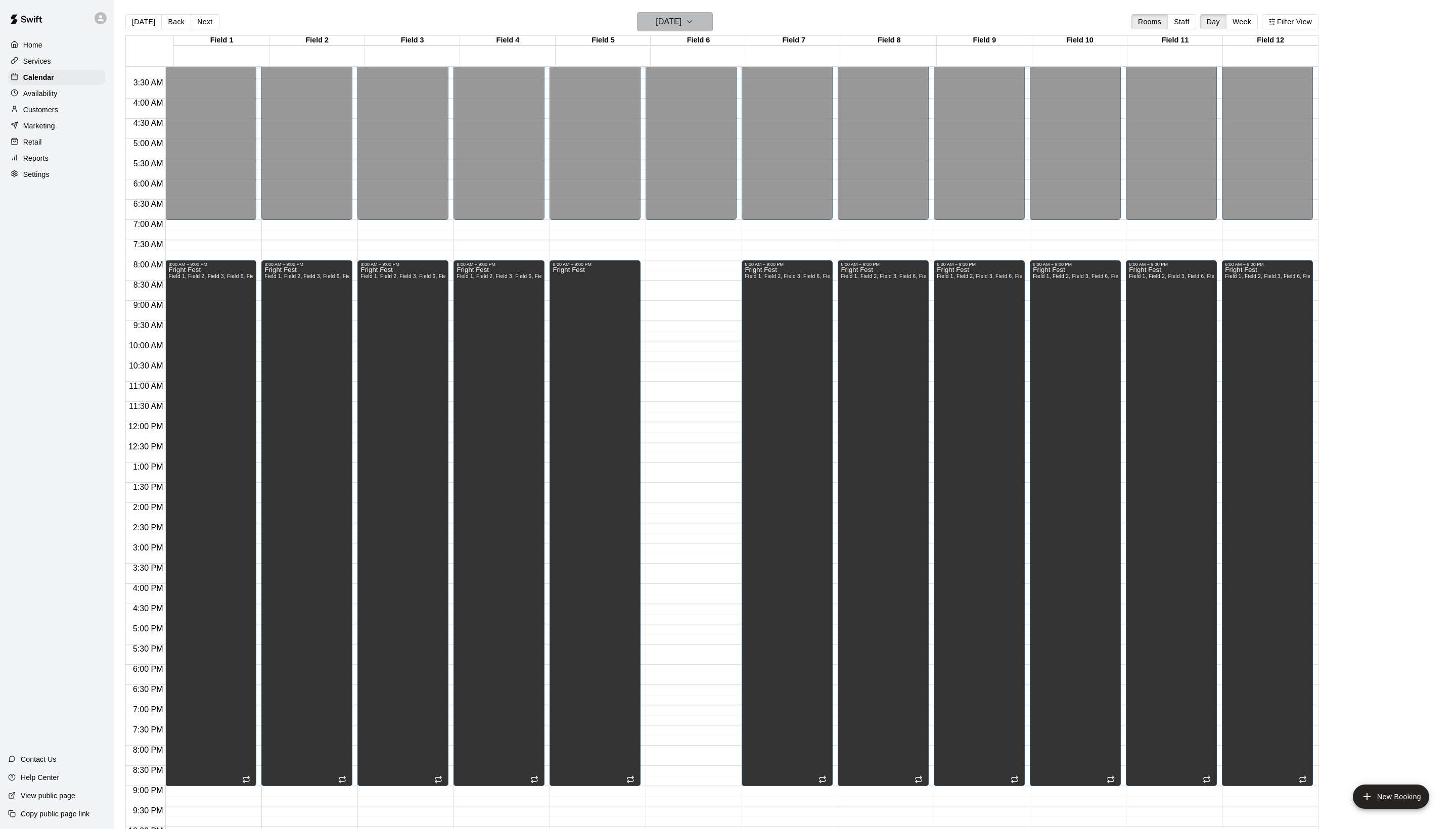
click at [672, 32] on button "[DATE]" at bounding box center [675, 22] width 75 height 19
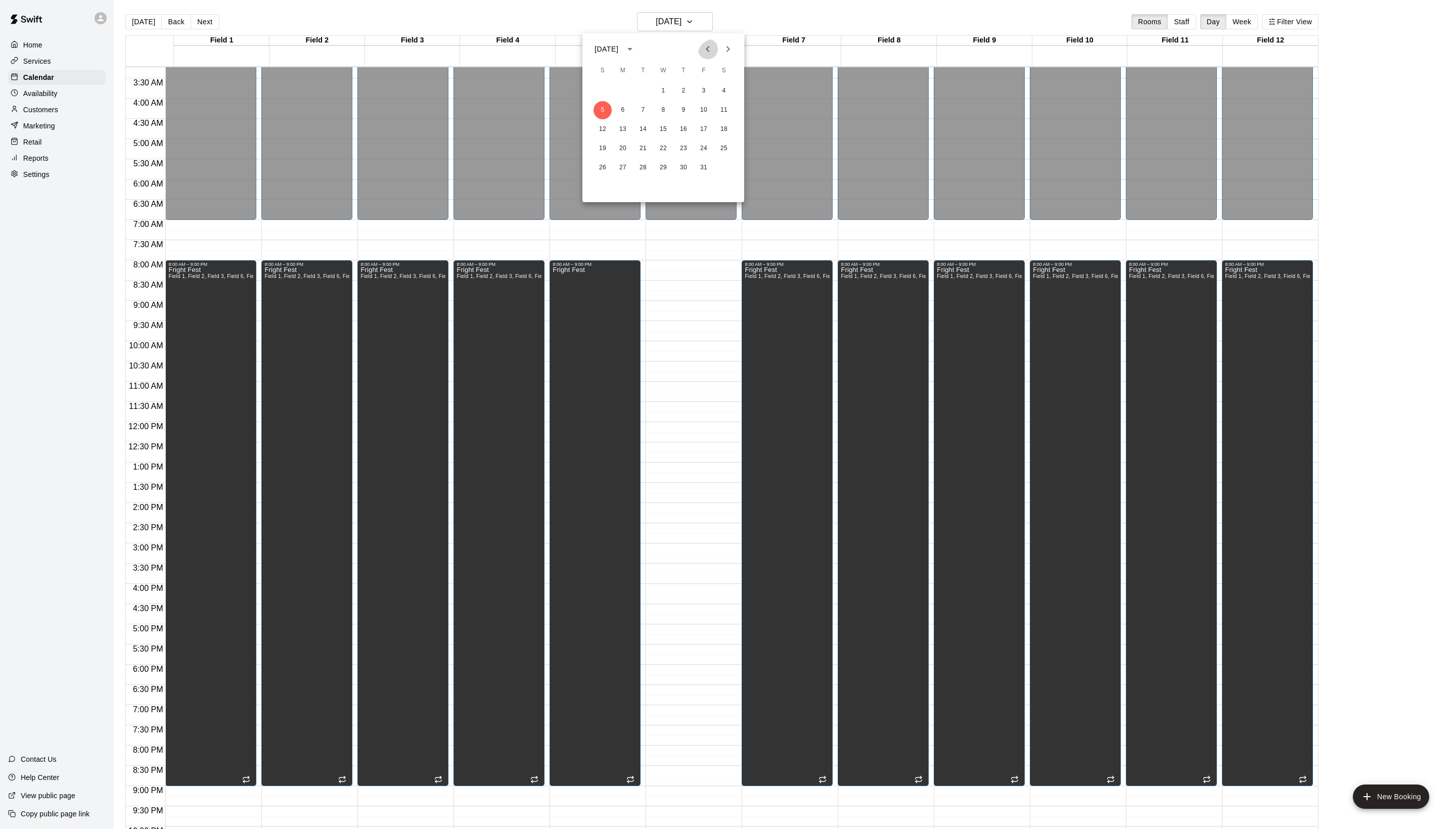
click at [702, 55] on icon "Previous month" at bounding box center [708, 49] width 12 height 12
click at [726, 52] on icon "Next month" at bounding box center [728, 49] width 4 height 6
click at [757, 19] on div at bounding box center [728, 414] width 1456 height 829
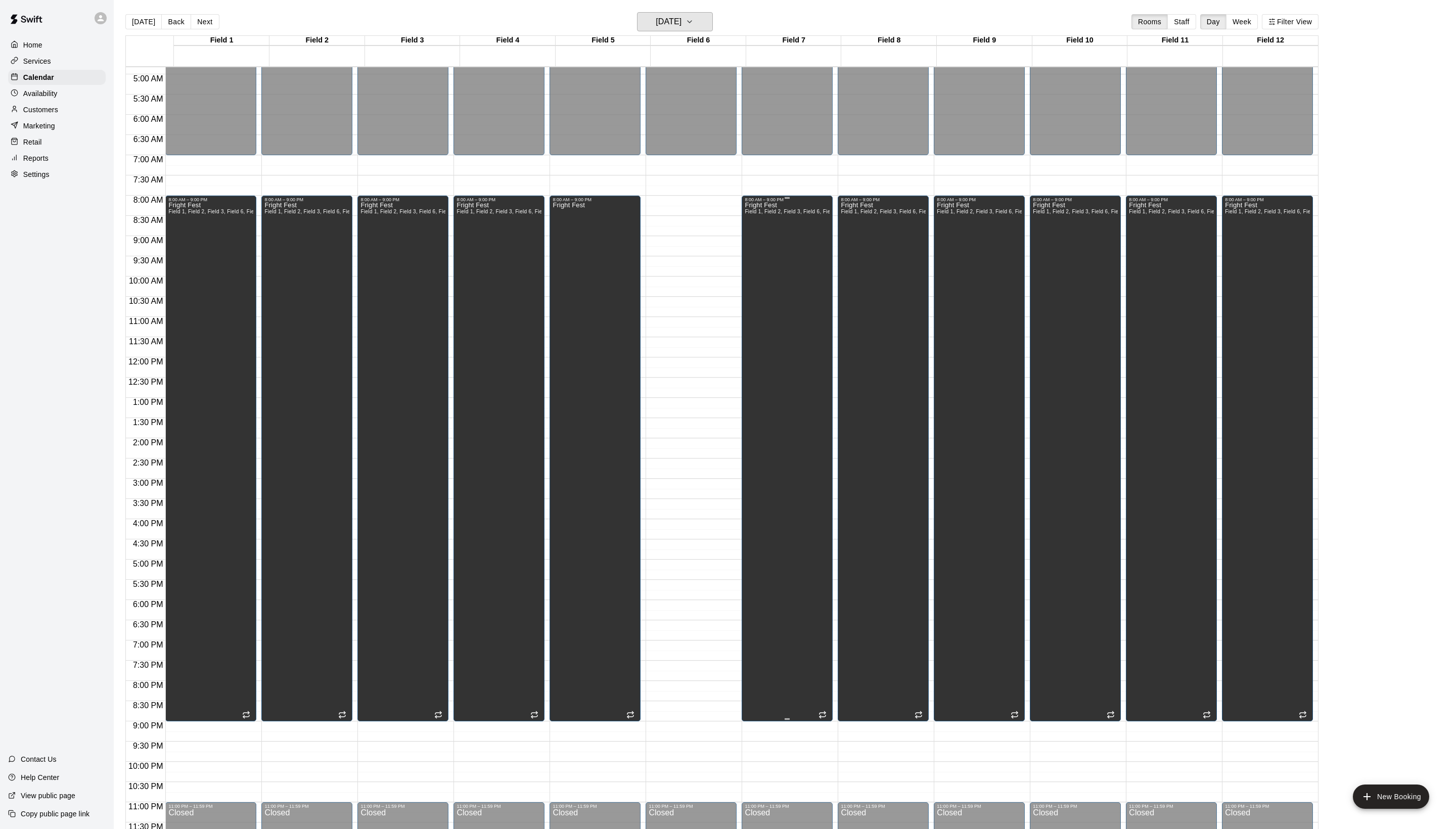
scroll to position [200, 0]
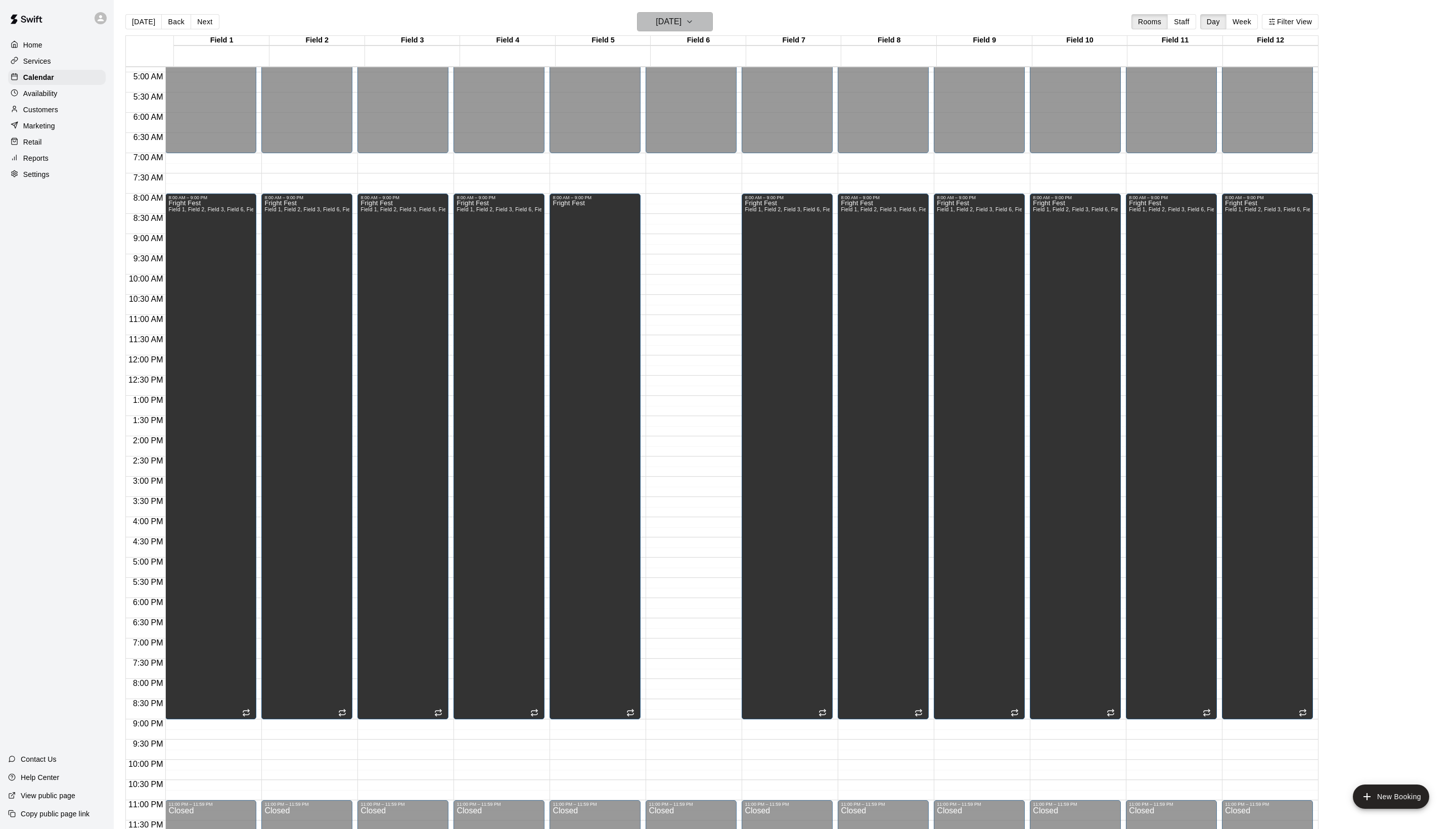
click at [682, 22] on h6 "[DATE]" at bounding box center [668, 22] width 25 height 14
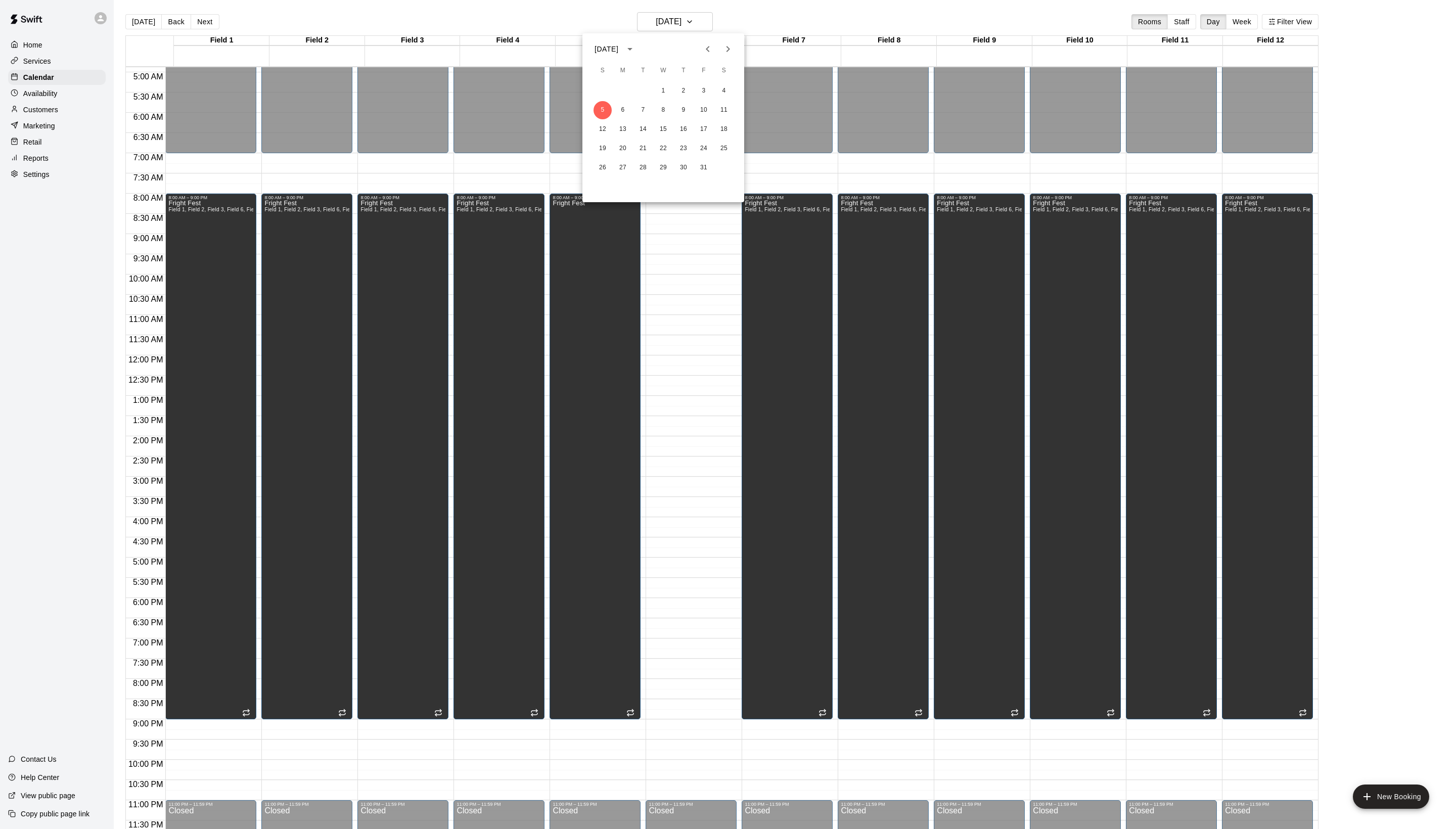
click at [702, 46] on icon "Previous month" at bounding box center [708, 49] width 12 height 12
click at [599, 130] on button "14" at bounding box center [603, 129] width 18 height 18
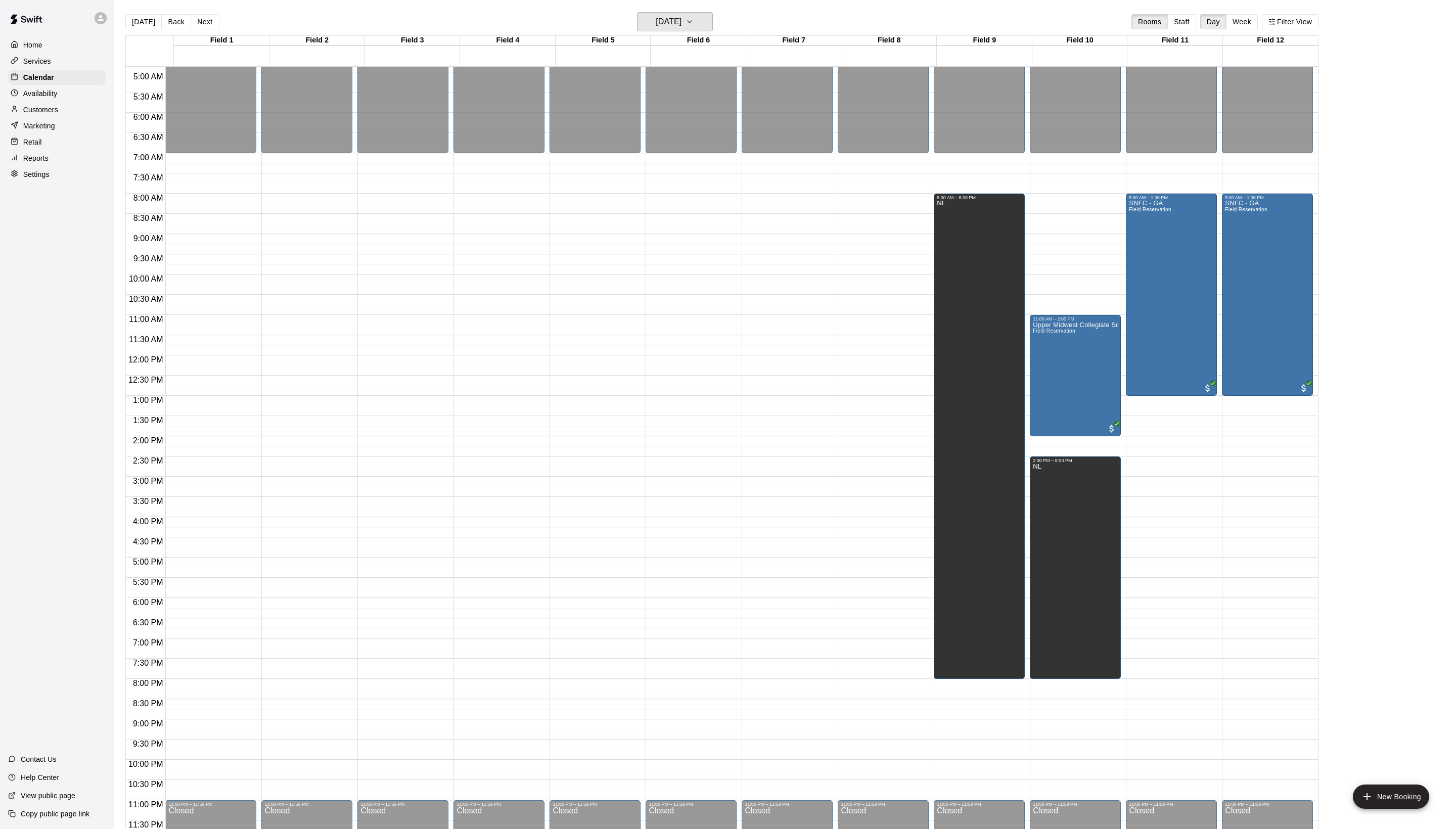
scroll to position [203, 0]
click at [170, 25] on button "Back" at bounding box center [176, 22] width 30 height 15
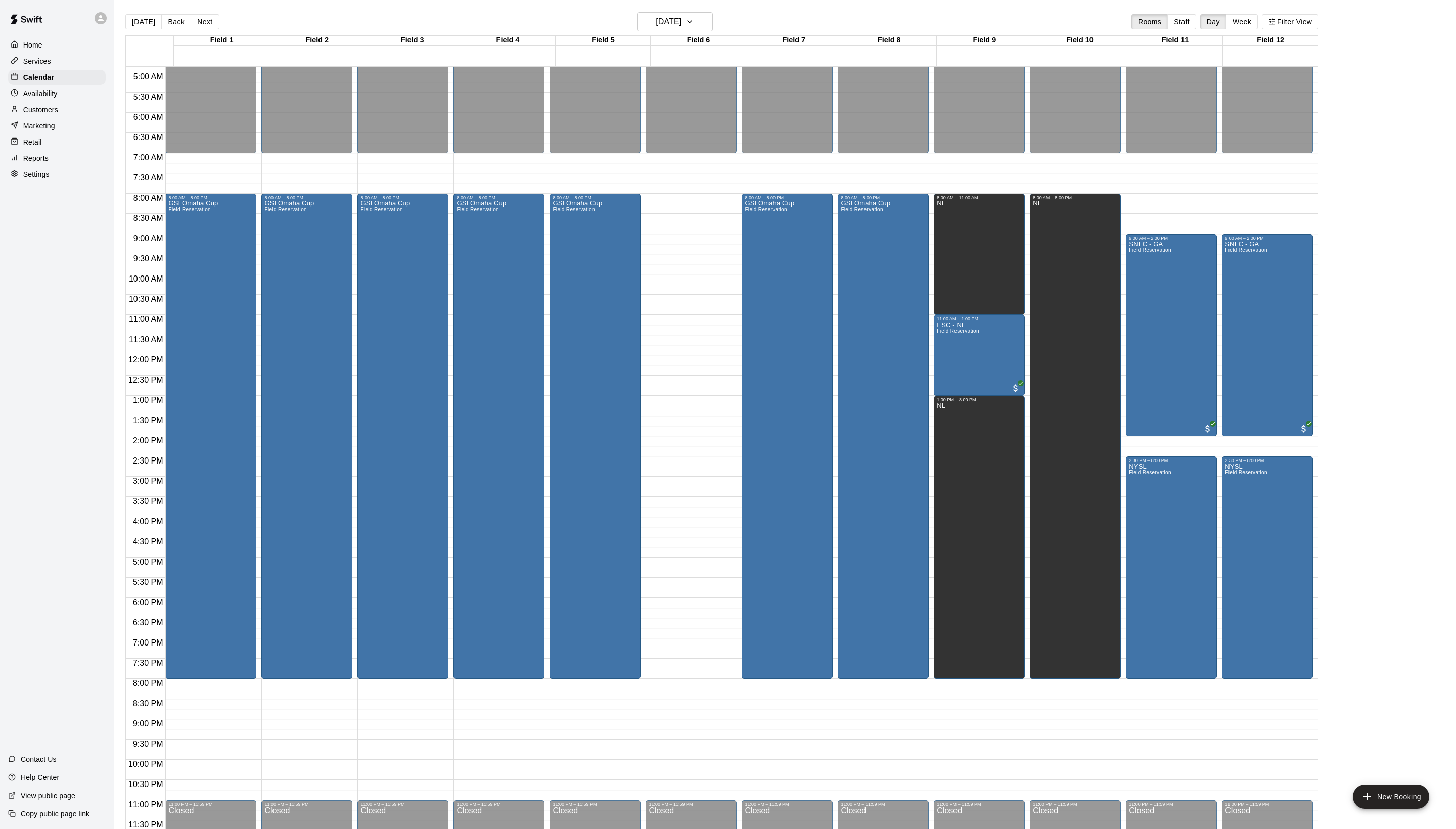
click at [660, 3] on main "[DATE] Back [DATE][DATE] Rooms Staff Day Week Filter View Field 1 13 [GEOGRAPHI…" at bounding box center [785, 422] width 1343 height 845
click at [657, 11] on main "[DATE] Back [DATE][DATE] Rooms Staff Day Week Filter View Field 1 13 [GEOGRAPHI…" at bounding box center [785, 422] width 1343 height 845
click at [657, 14] on button "[DATE]" at bounding box center [675, 22] width 75 height 19
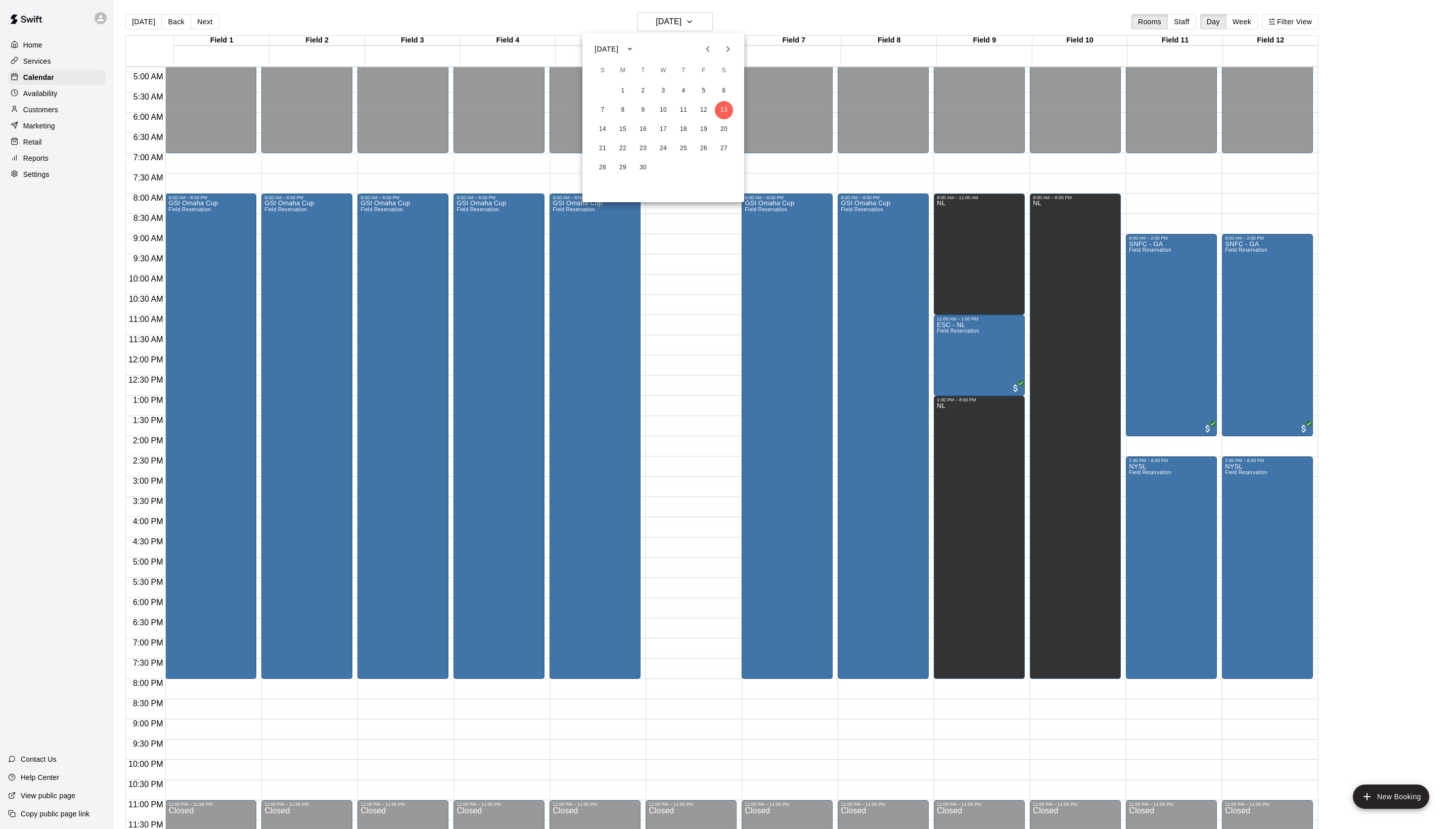
click at [722, 49] on icon "Next month" at bounding box center [728, 49] width 12 height 12
click at [608, 110] on button "5" at bounding box center [603, 110] width 18 height 18
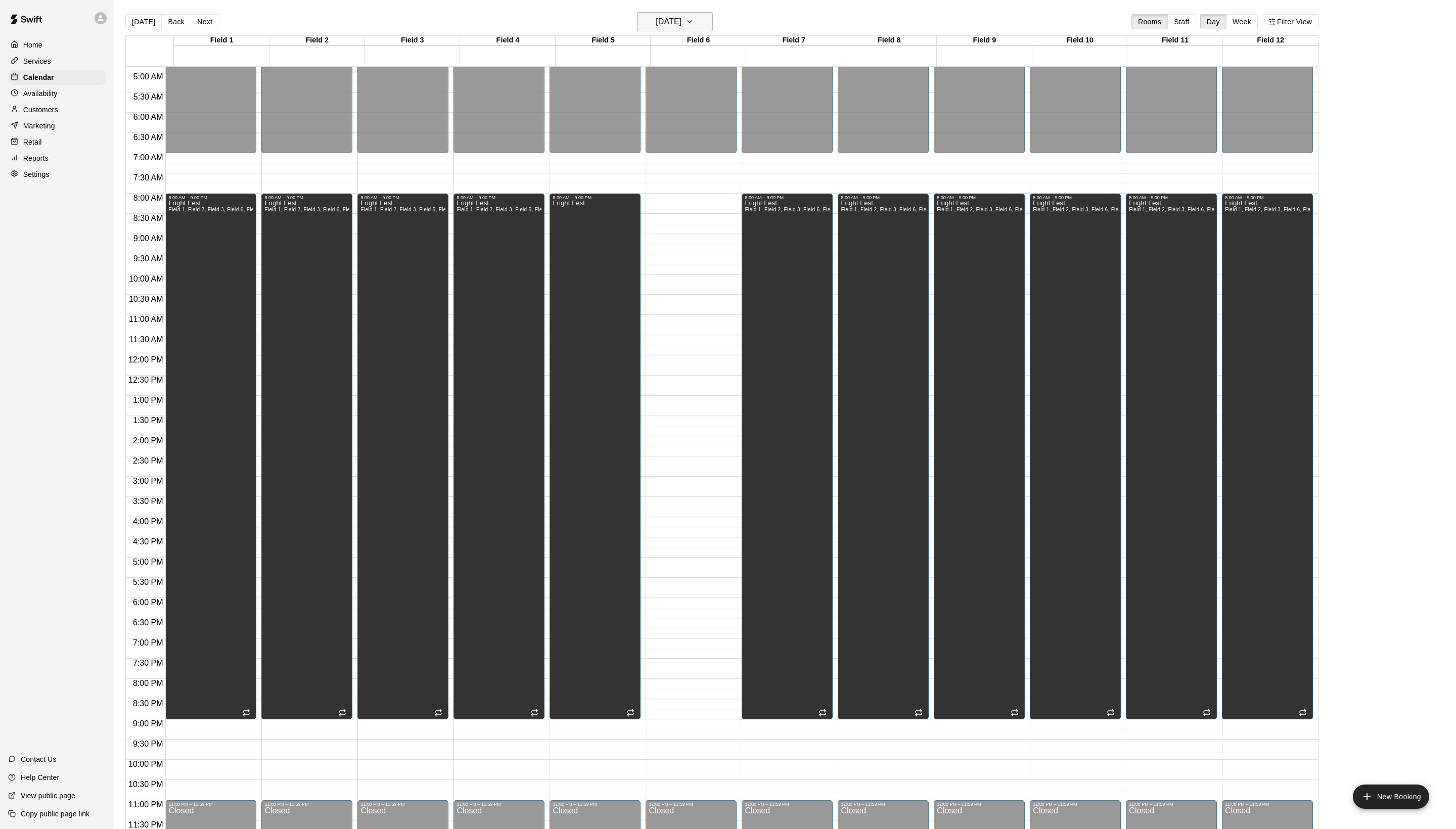
click at [682, 22] on h6 "[DATE]" at bounding box center [668, 22] width 25 height 14
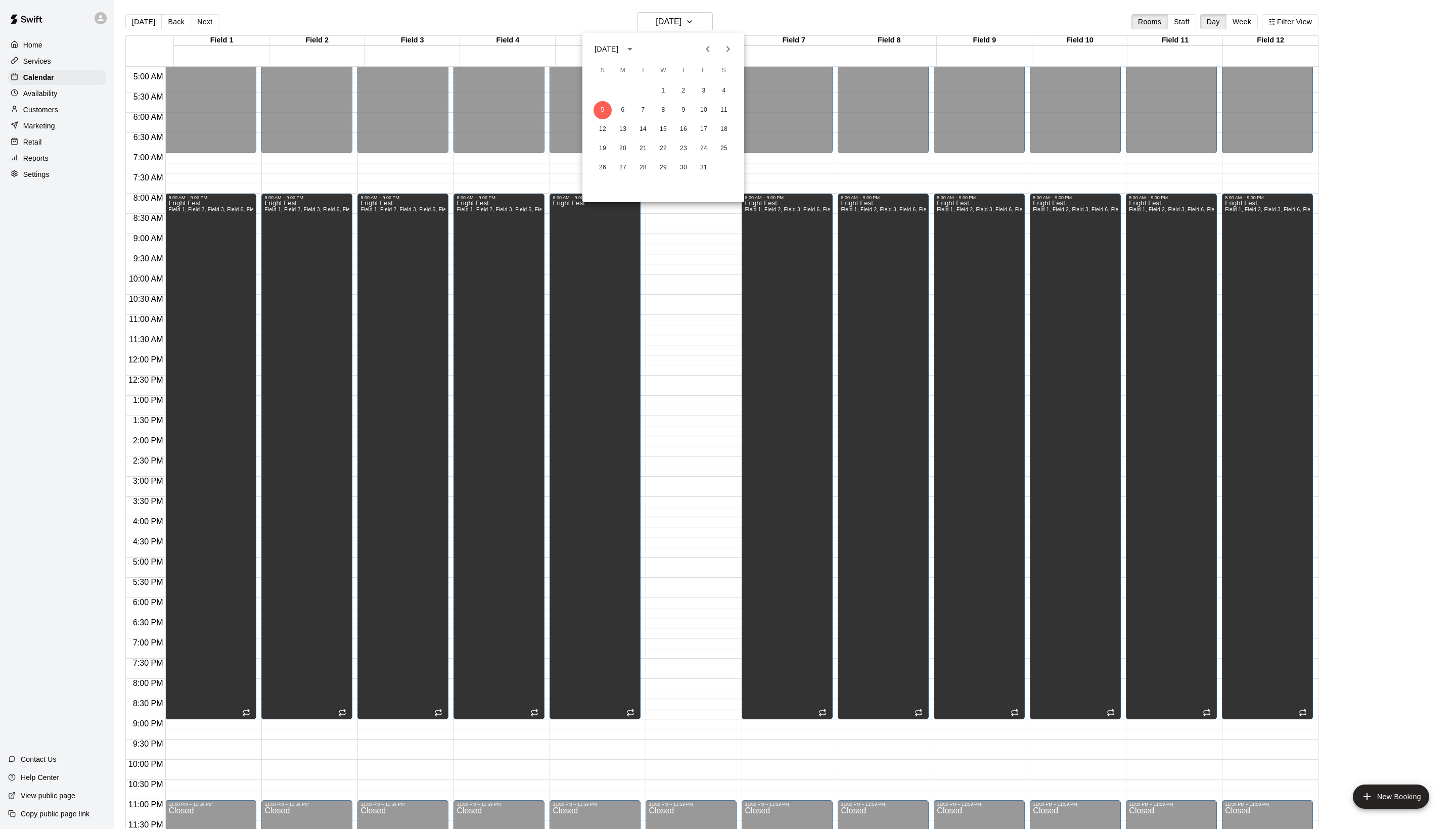
click at [790, 20] on div at bounding box center [728, 414] width 1456 height 829
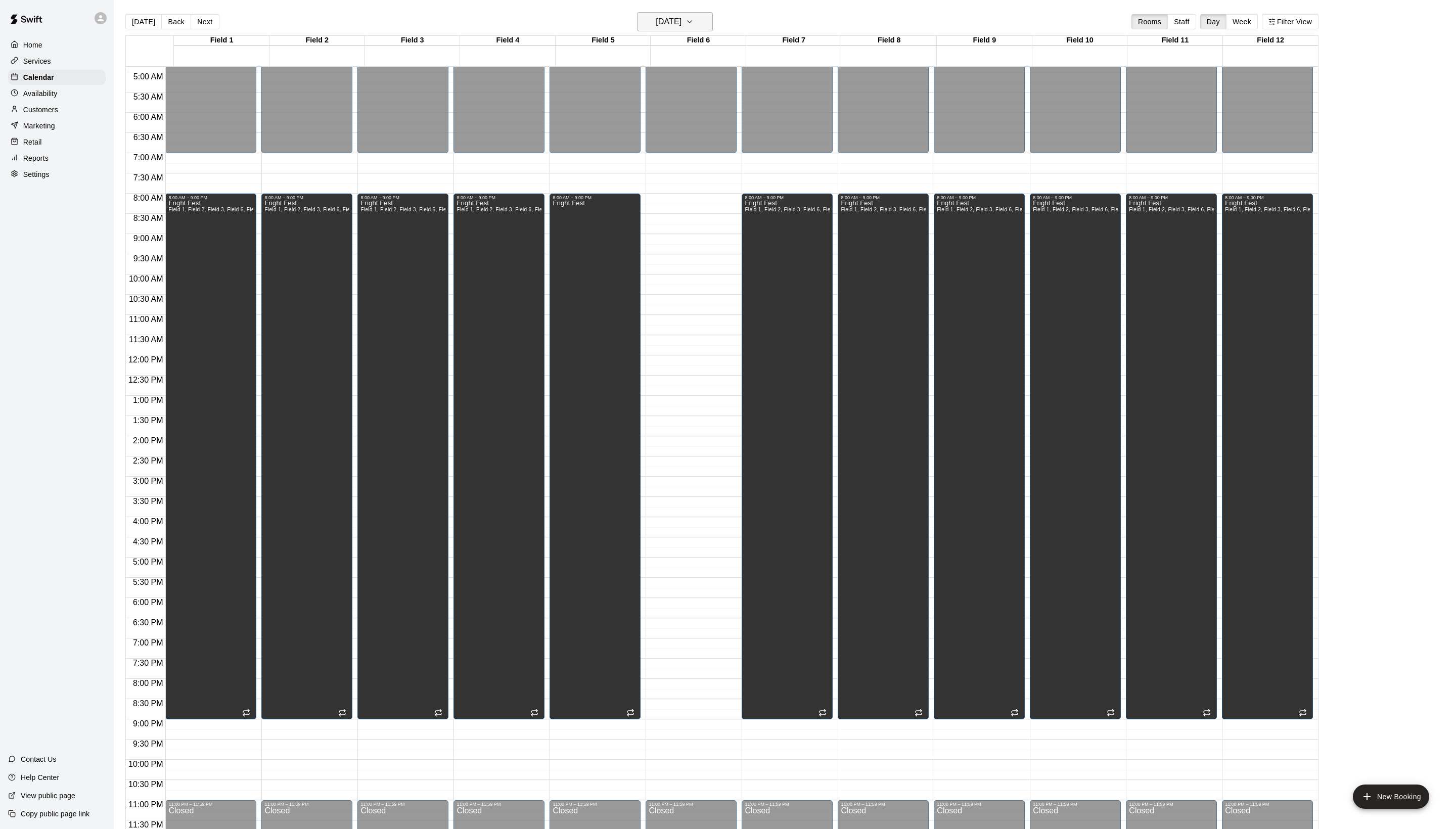
click at [702, 32] on button "[DATE]" at bounding box center [675, 22] width 75 height 19
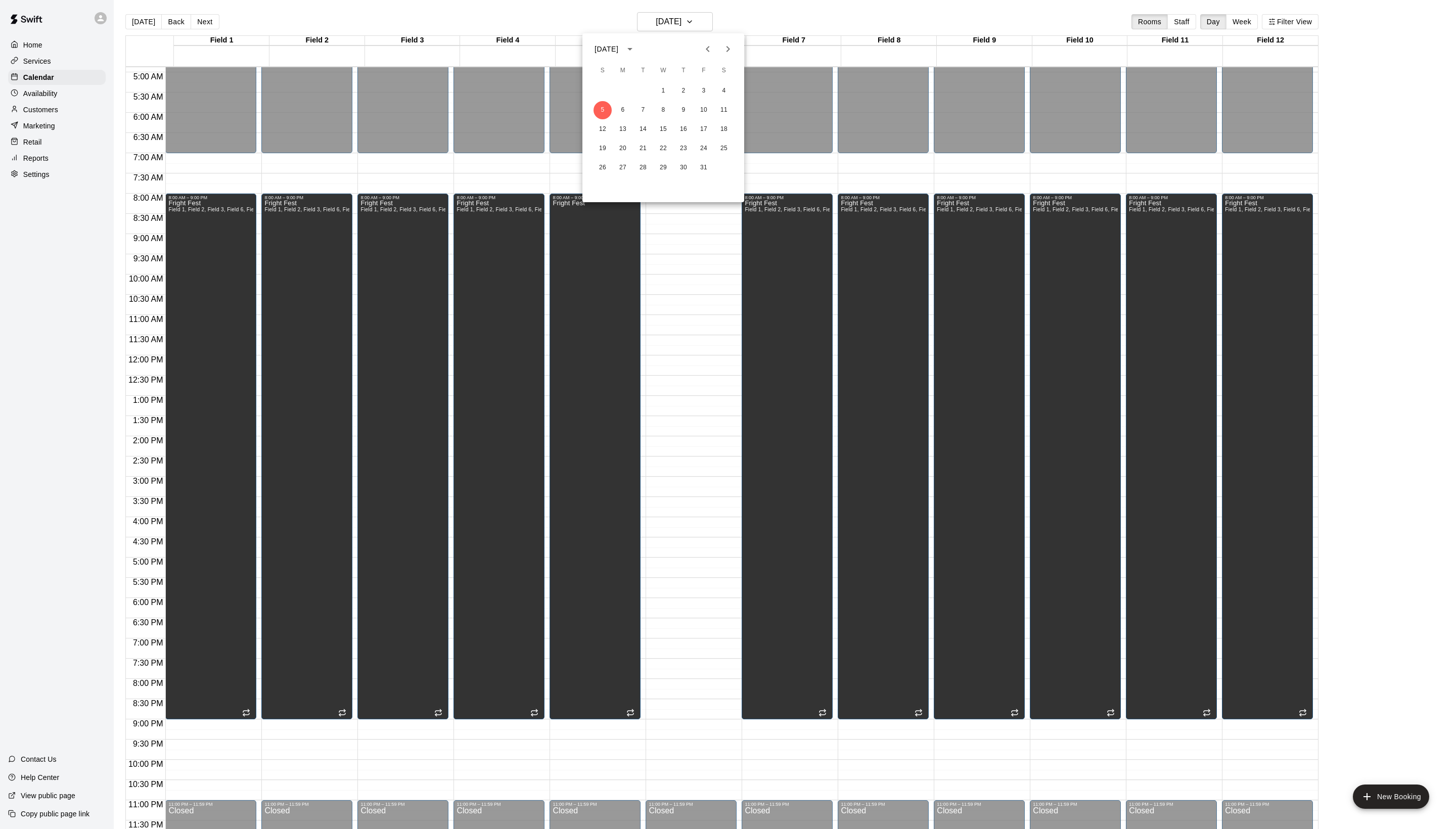
click at [804, 25] on div at bounding box center [728, 414] width 1456 height 829
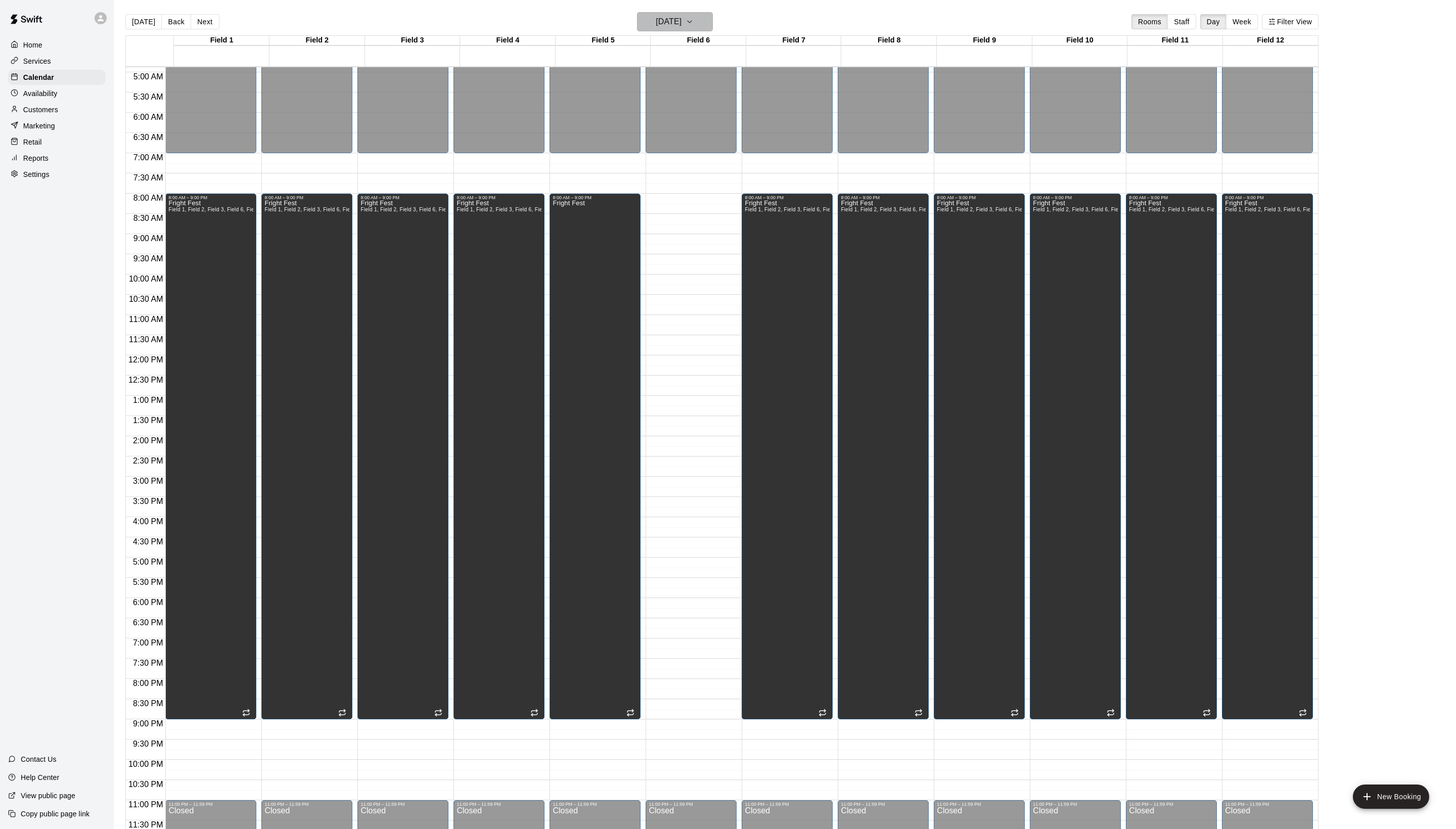
click at [680, 22] on h6 "[DATE]" at bounding box center [668, 22] width 25 height 14
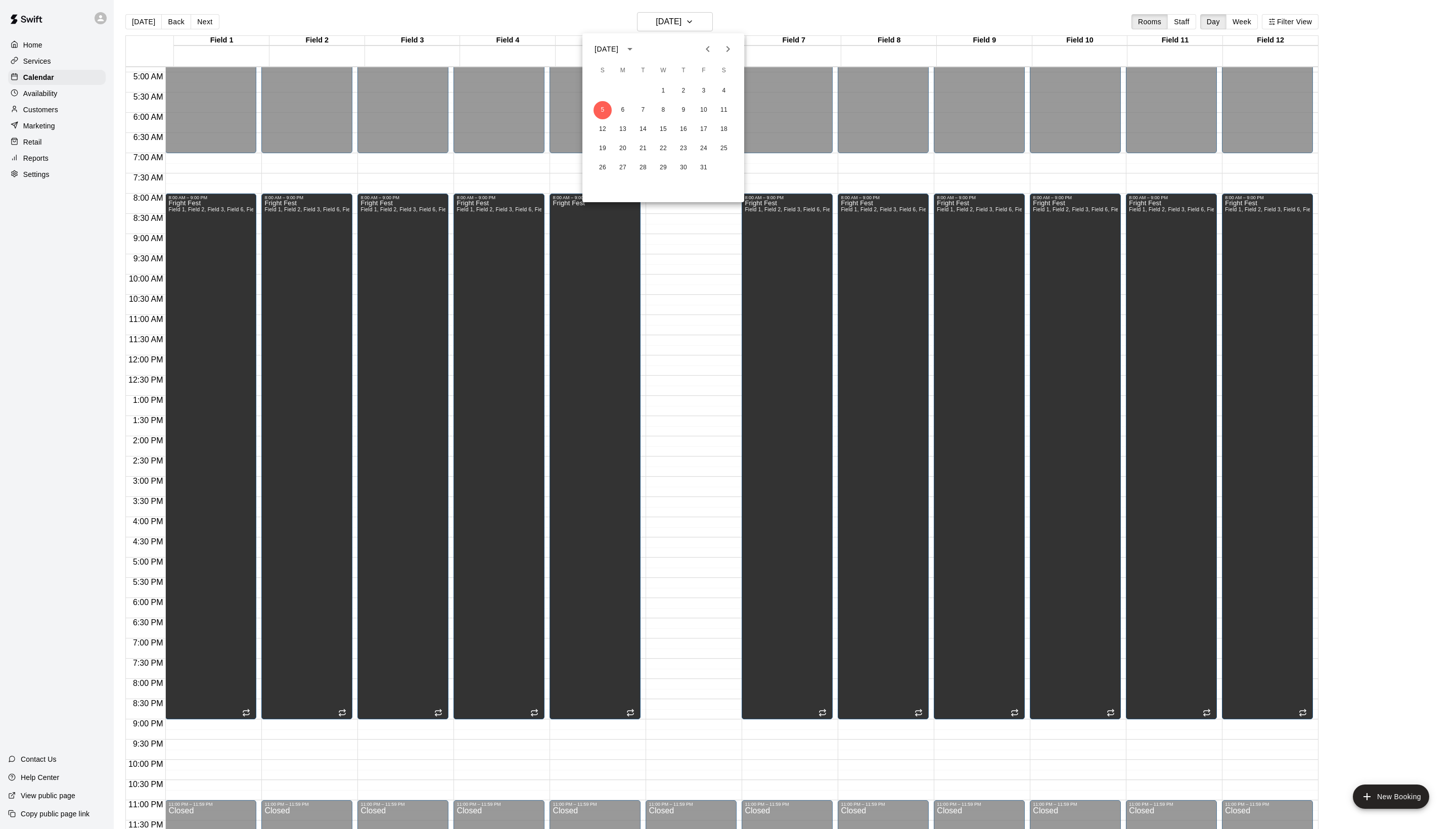
click at [706, 52] on icon "Previous month" at bounding box center [707, 49] width 4 height 6
click at [589, 135] on div "14 15 16 17 18 19 20" at bounding box center [663, 129] width 162 height 18
click at [596, 135] on button "14" at bounding box center [603, 129] width 18 height 18
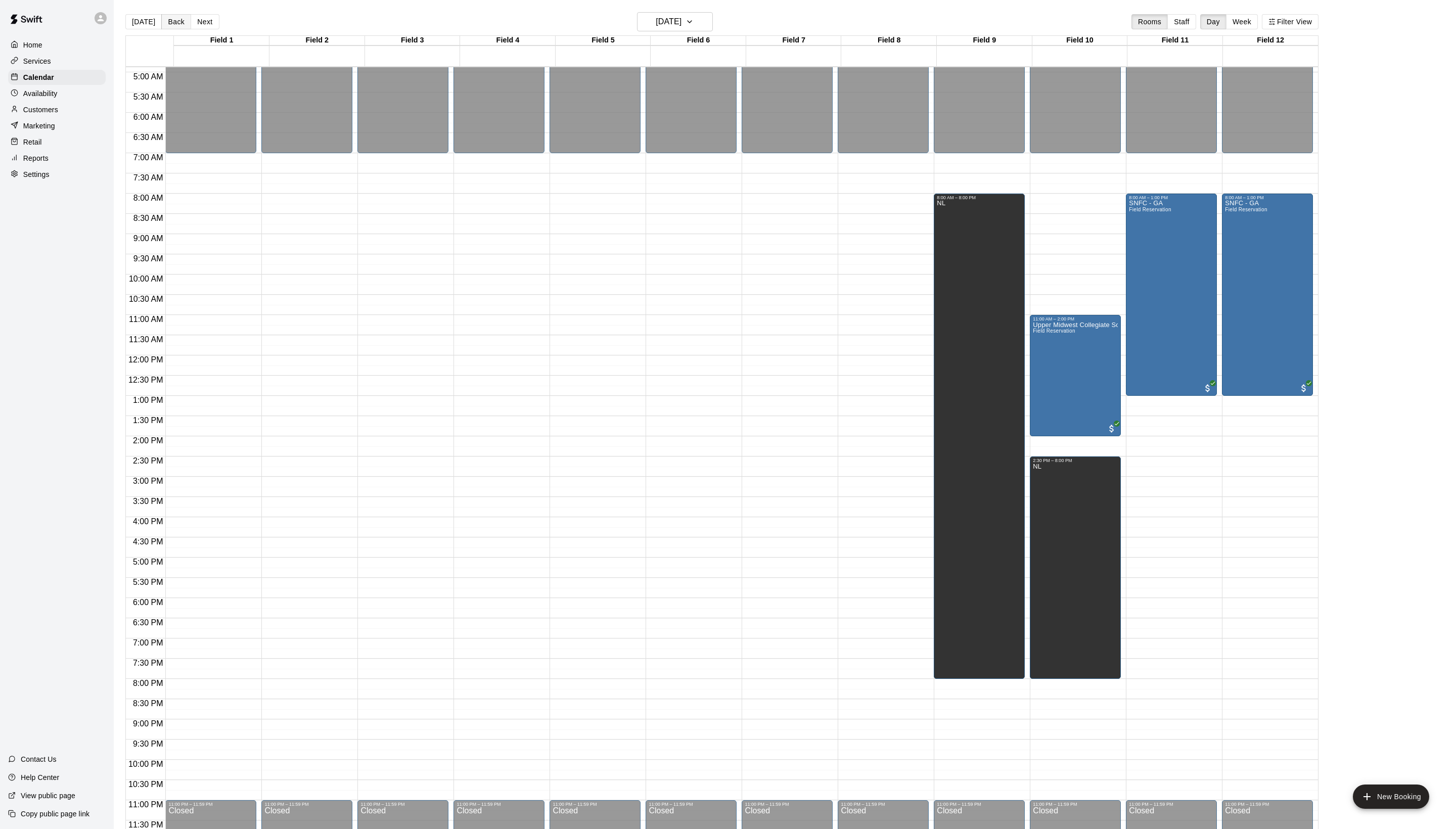
click at [188, 19] on button "Back" at bounding box center [176, 22] width 30 height 15
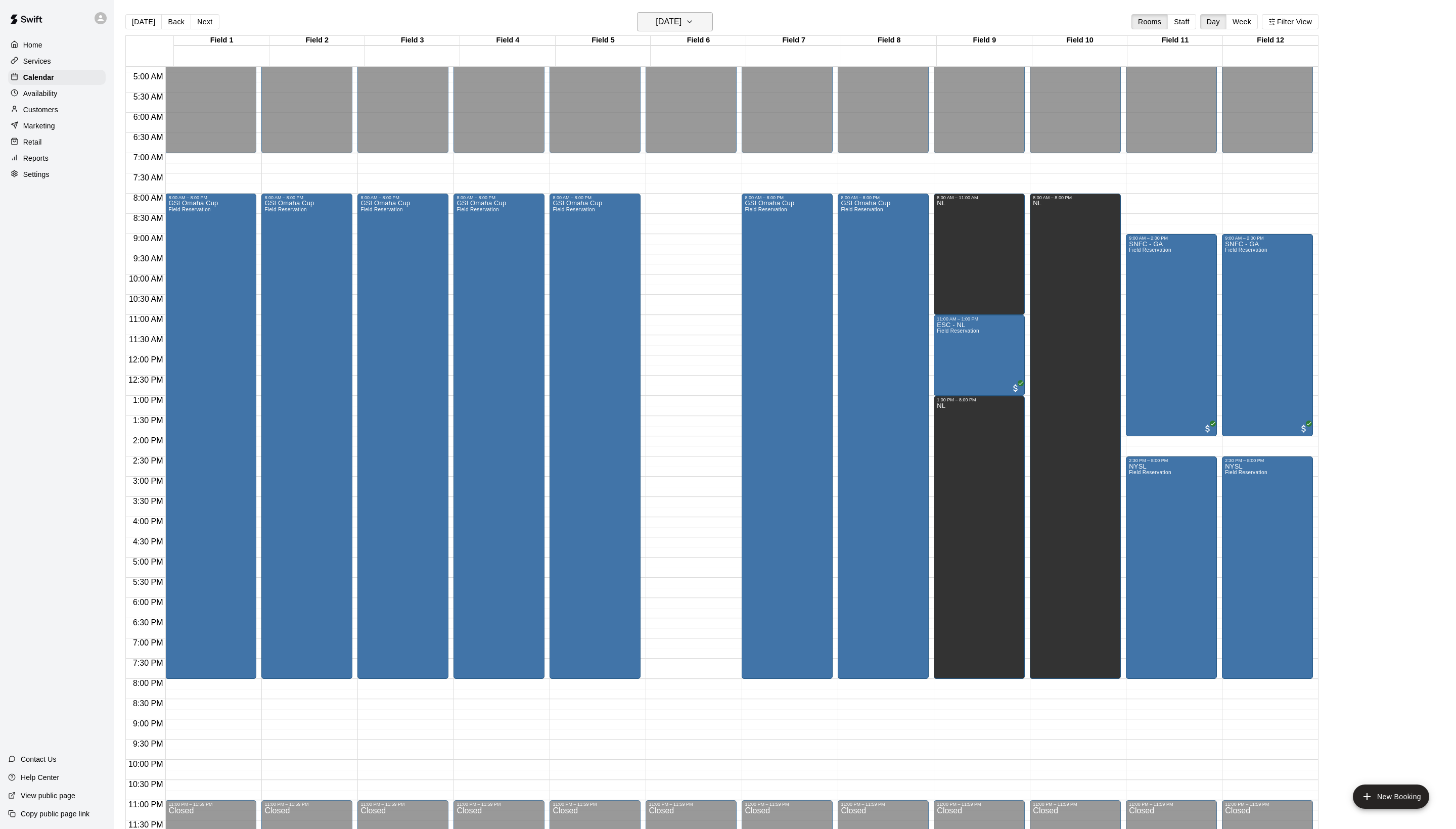
click at [656, 29] on h6 "[DATE]" at bounding box center [668, 22] width 25 height 14
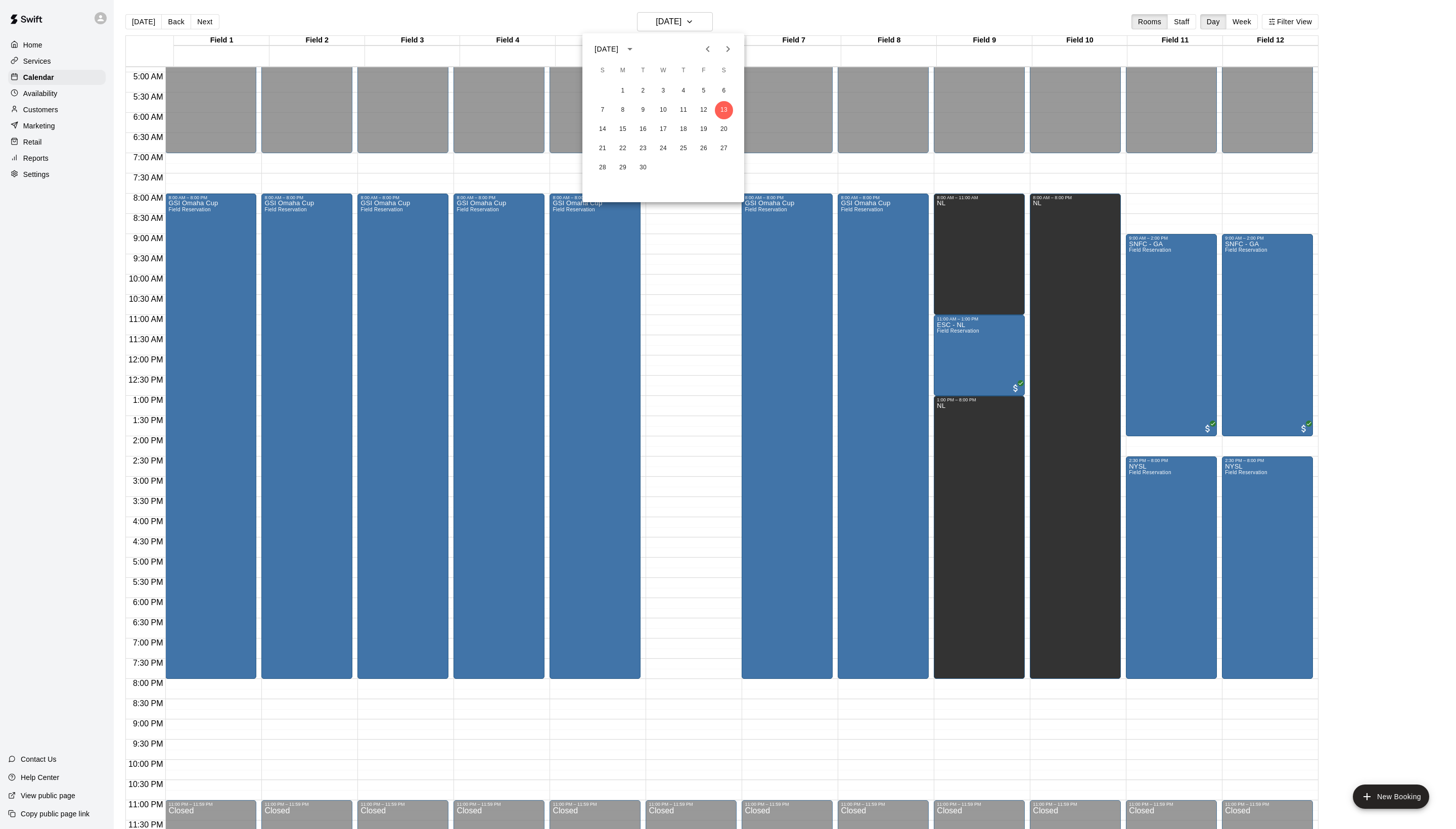
click at [726, 48] on icon "Next month" at bounding box center [728, 49] width 4 height 6
click at [702, 55] on icon "Previous month" at bounding box center [708, 49] width 12 height 12
click at [726, 52] on icon "Next month" at bounding box center [728, 49] width 4 height 6
click at [779, 4] on div at bounding box center [728, 414] width 1456 height 829
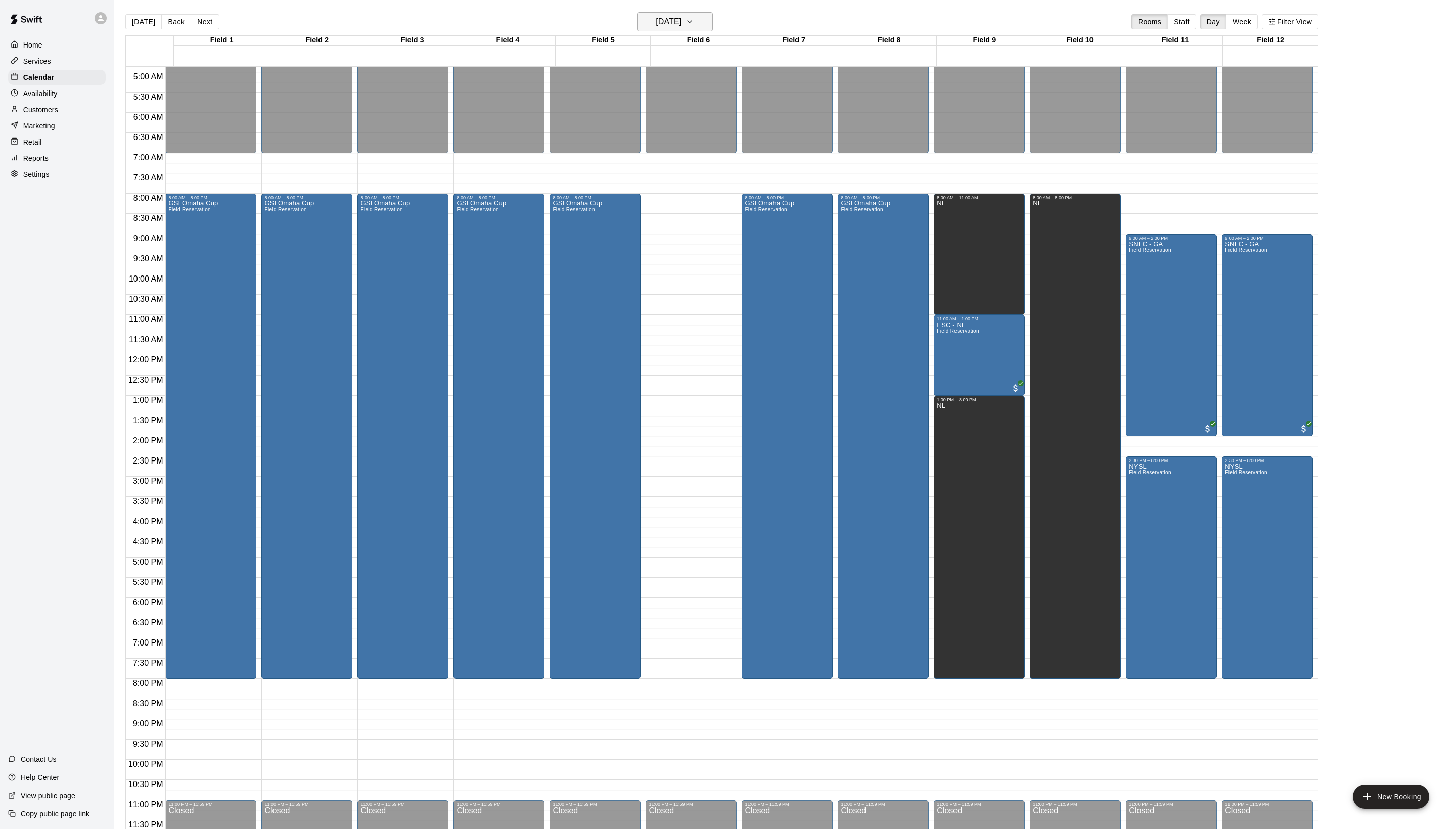
click at [705, 18] on button "[DATE]" at bounding box center [675, 22] width 75 height 19
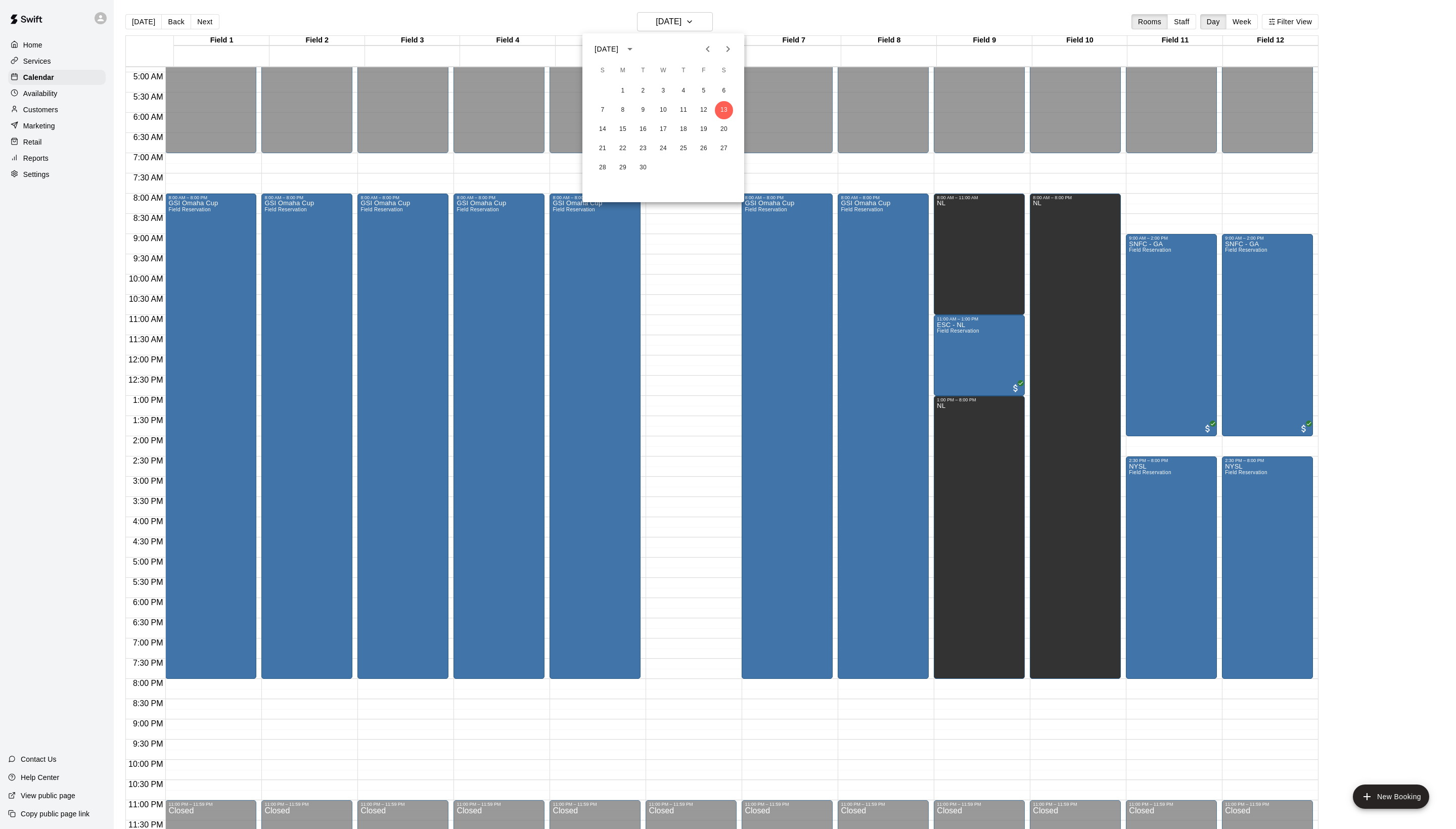
click at [702, 45] on icon "Previous month" at bounding box center [708, 49] width 12 height 12
click at [861, 18] on div at bounding box center [728, 414] width 1456 height 829
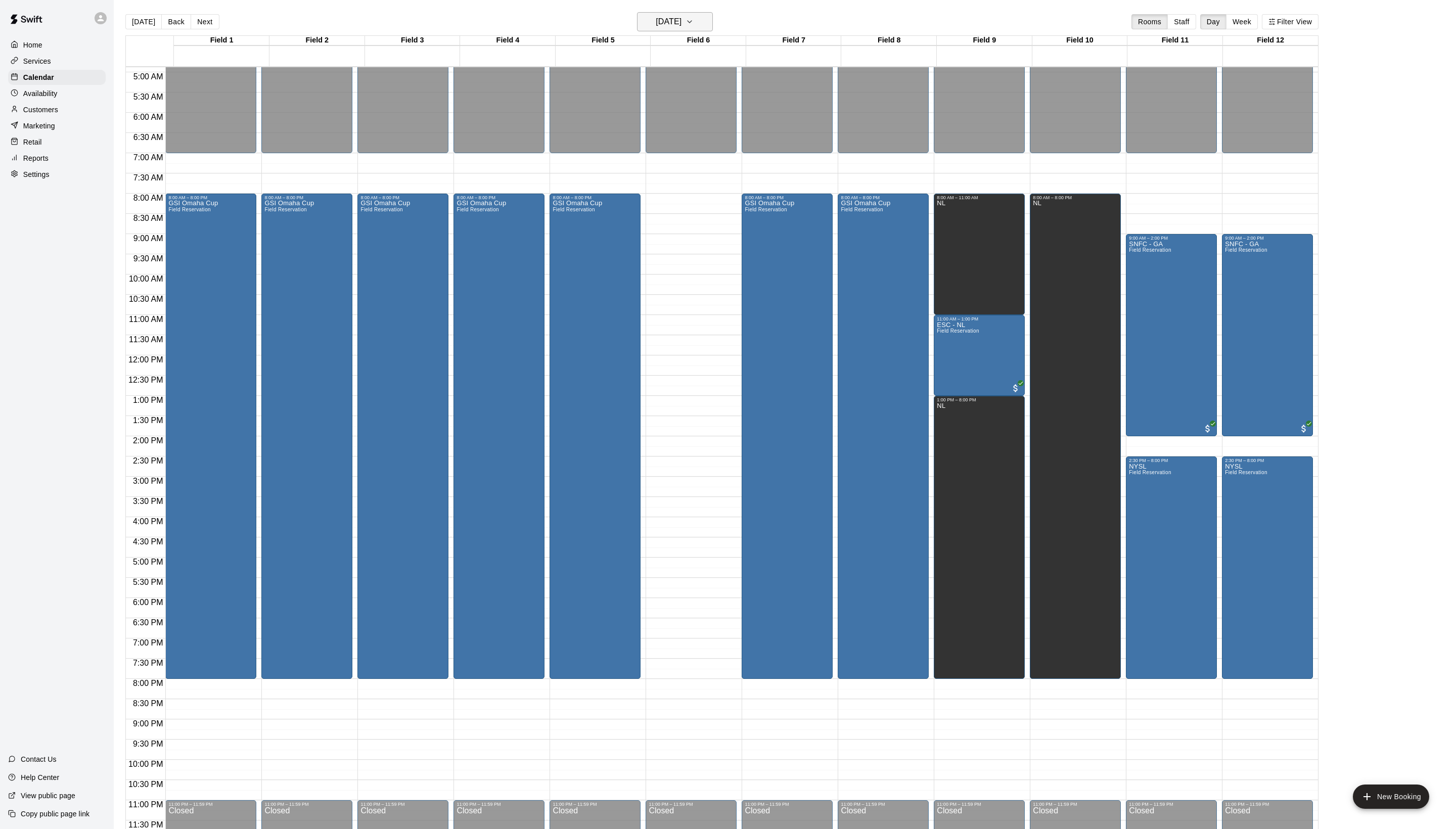
click at [682, 27] on h6 "[DATE]" at bounding box center [668, 22] width 25 height 14
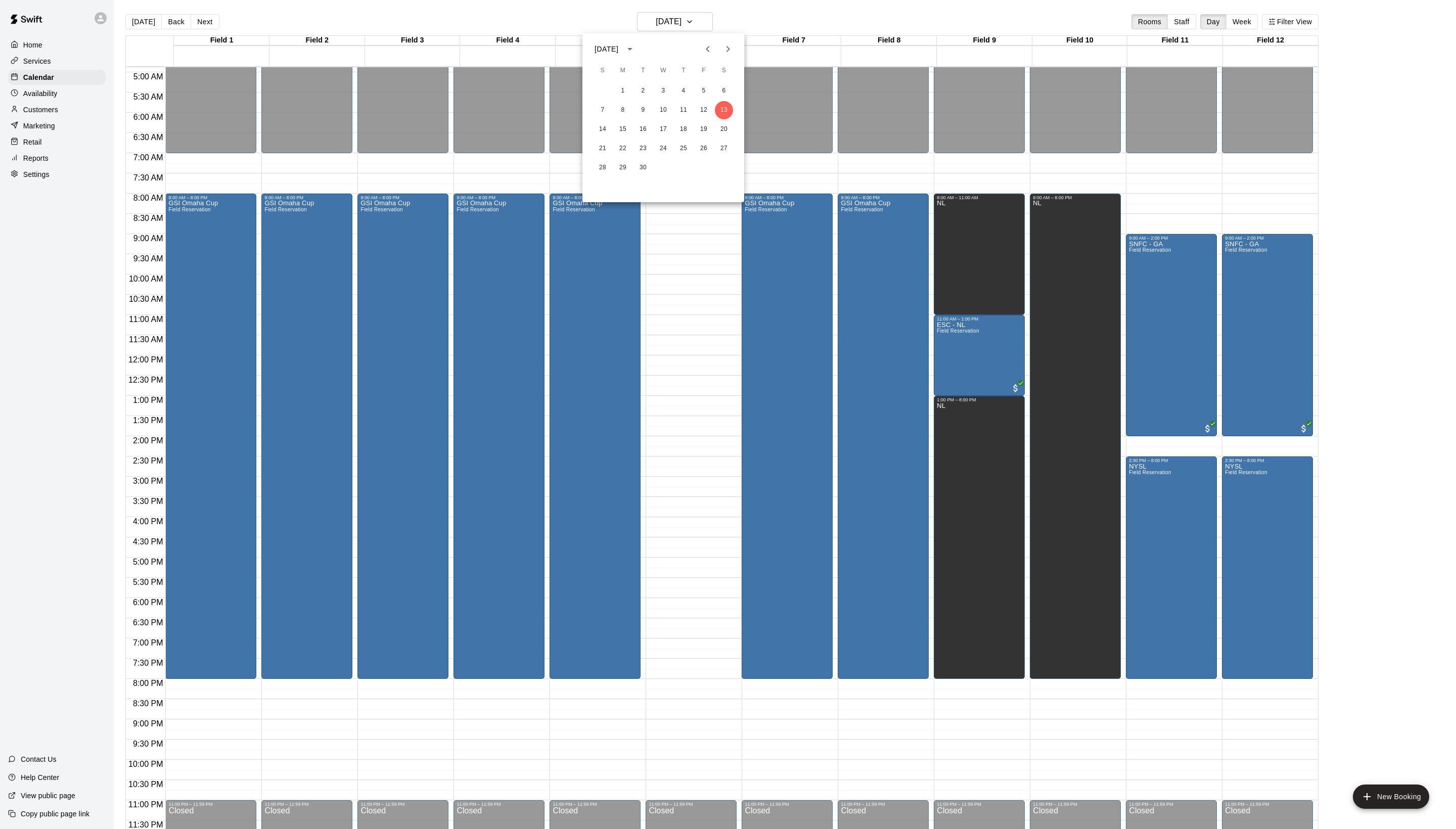
click at [805, 27] on div at bounding box center [728, 414] width 1456 height 829
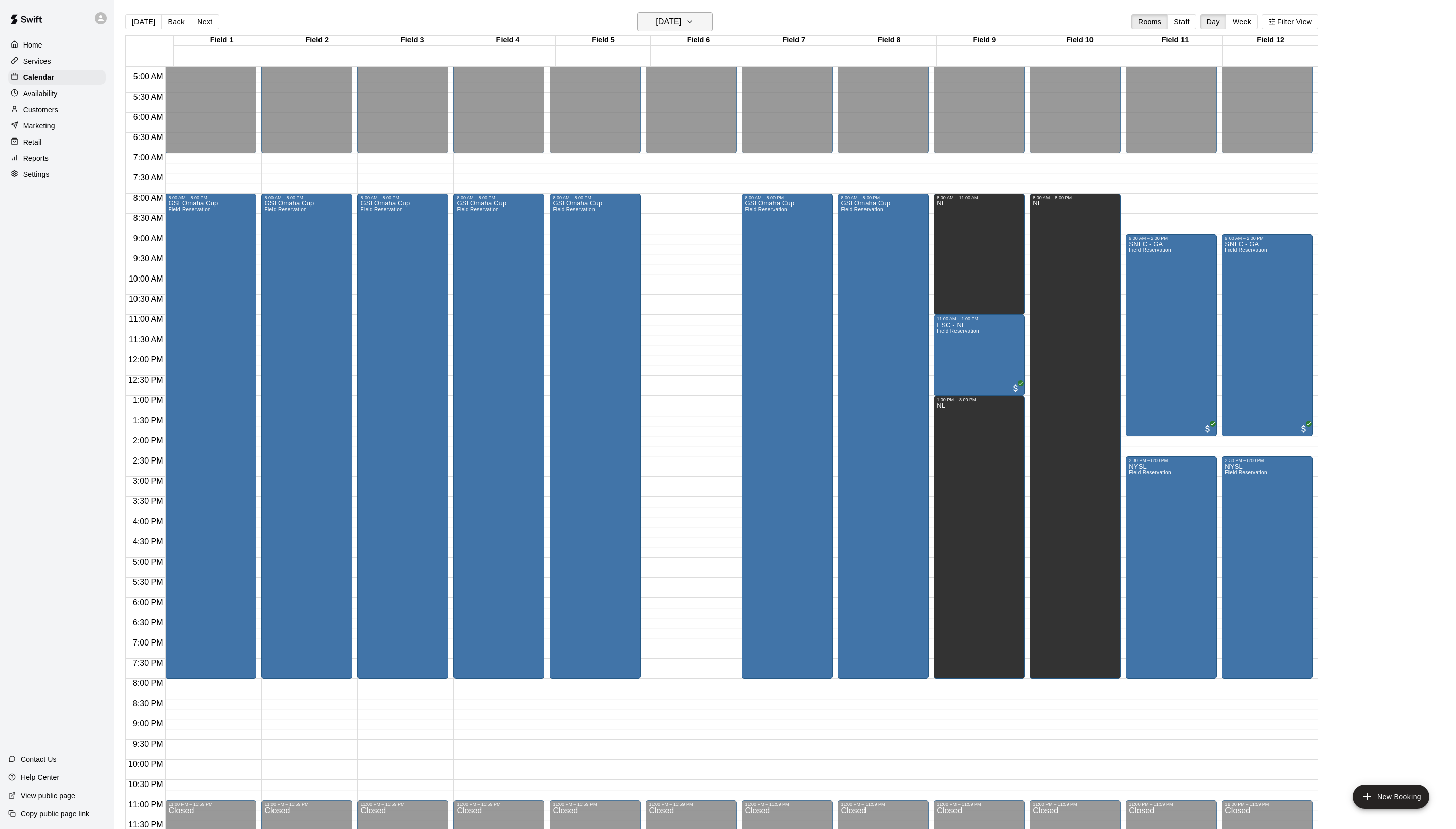
click at [707, 23] on button "[DATE]" at bounding box center [675, 22] width 75 height 19
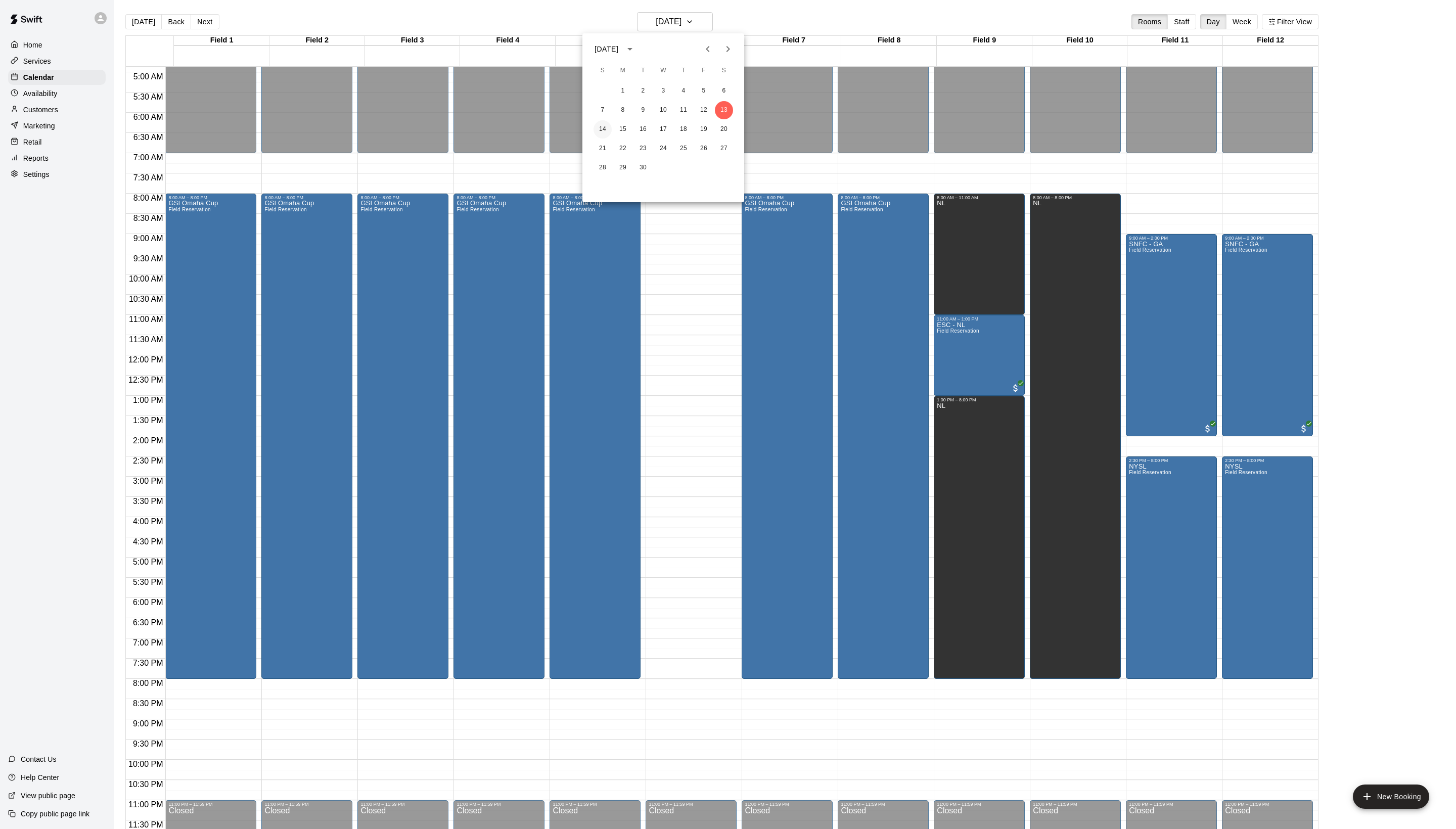
click at [607, 129] on button "14" at bounding box center [603, 129] width 18 height 18
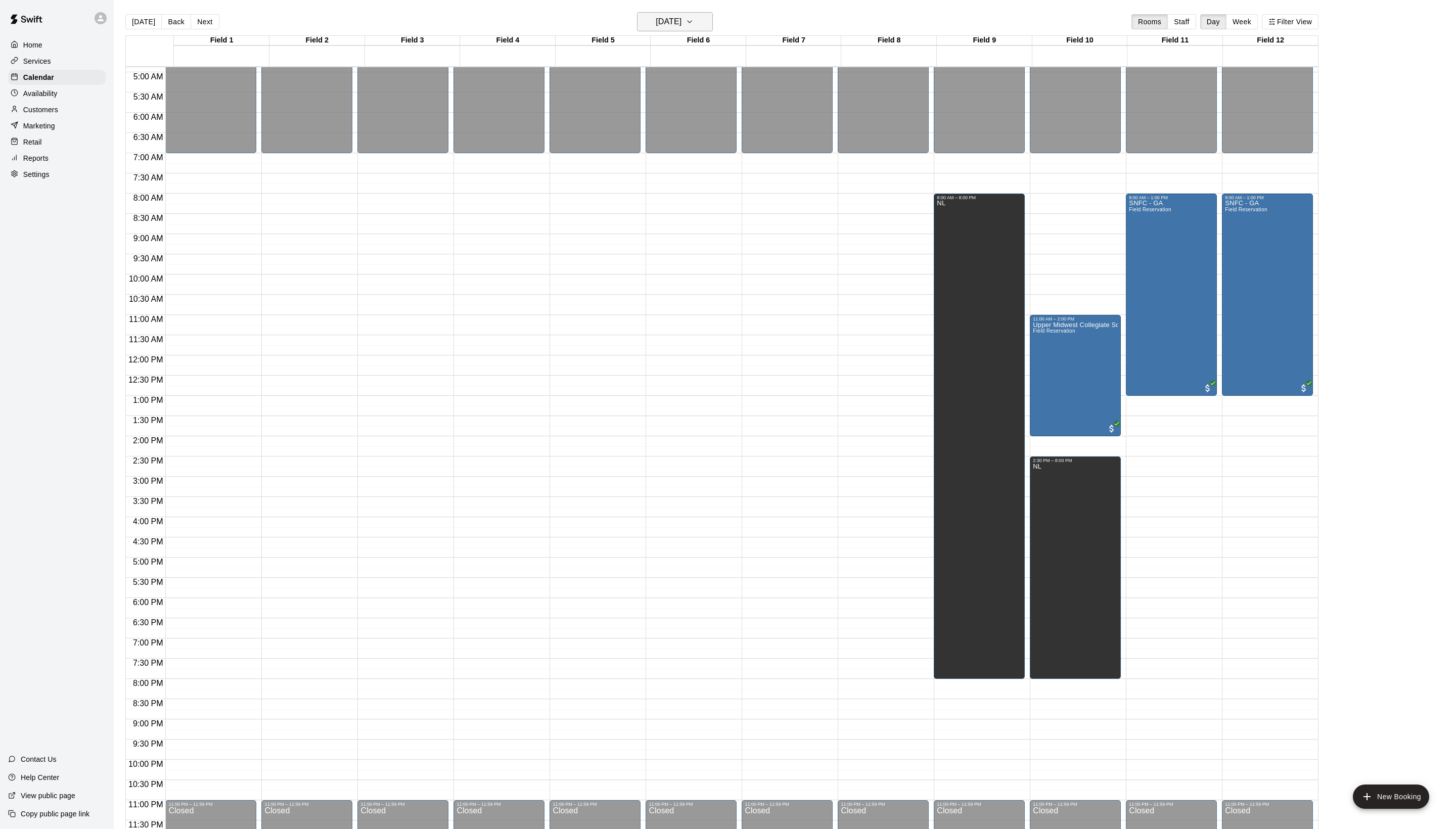
click at [656, 20] on h6 "[DATE]" at bounding box center [668, 22] width 25 height 14
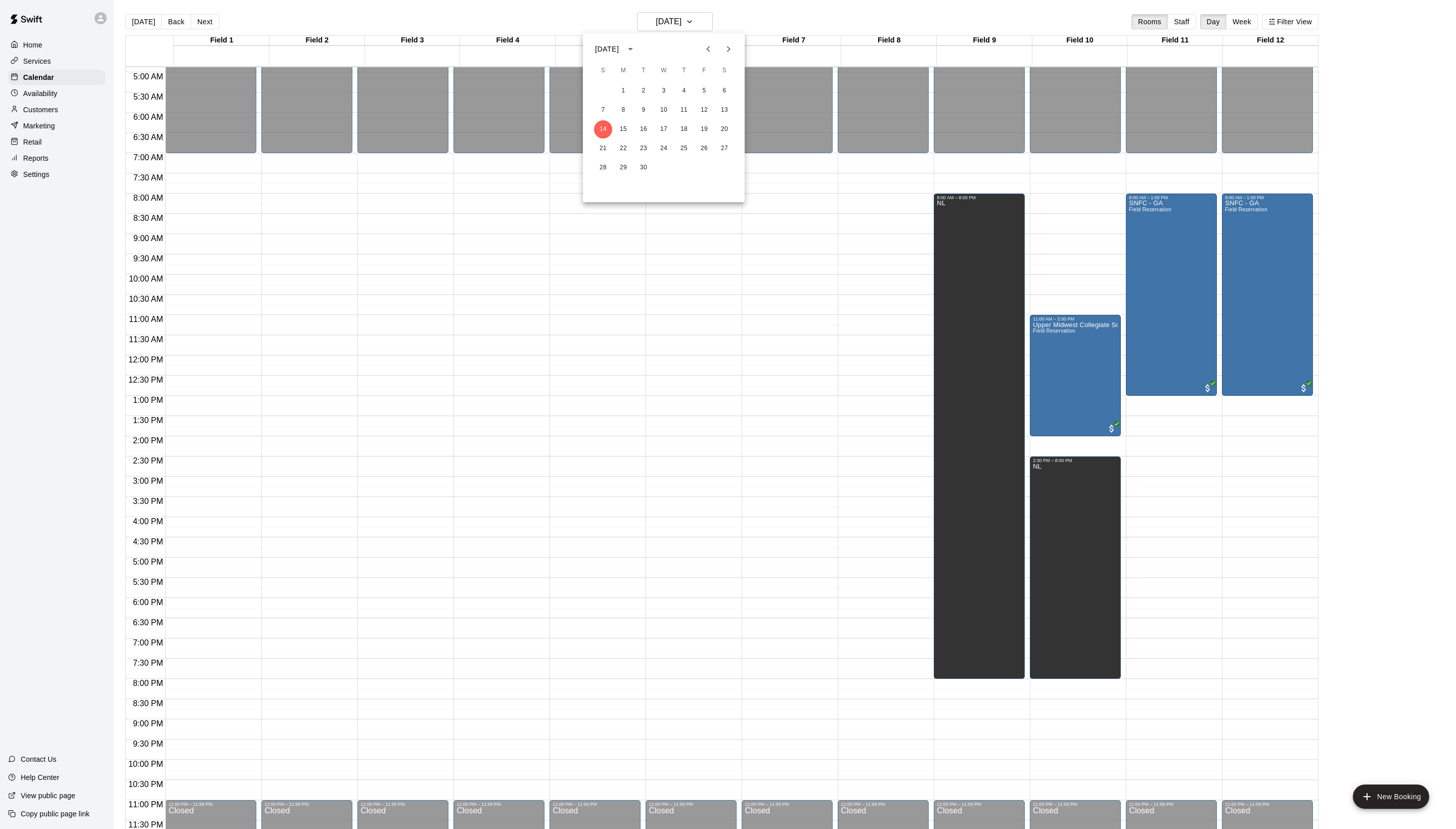
click at [814, 23] on div at bounding box center [728, 414] width 1456 height 829
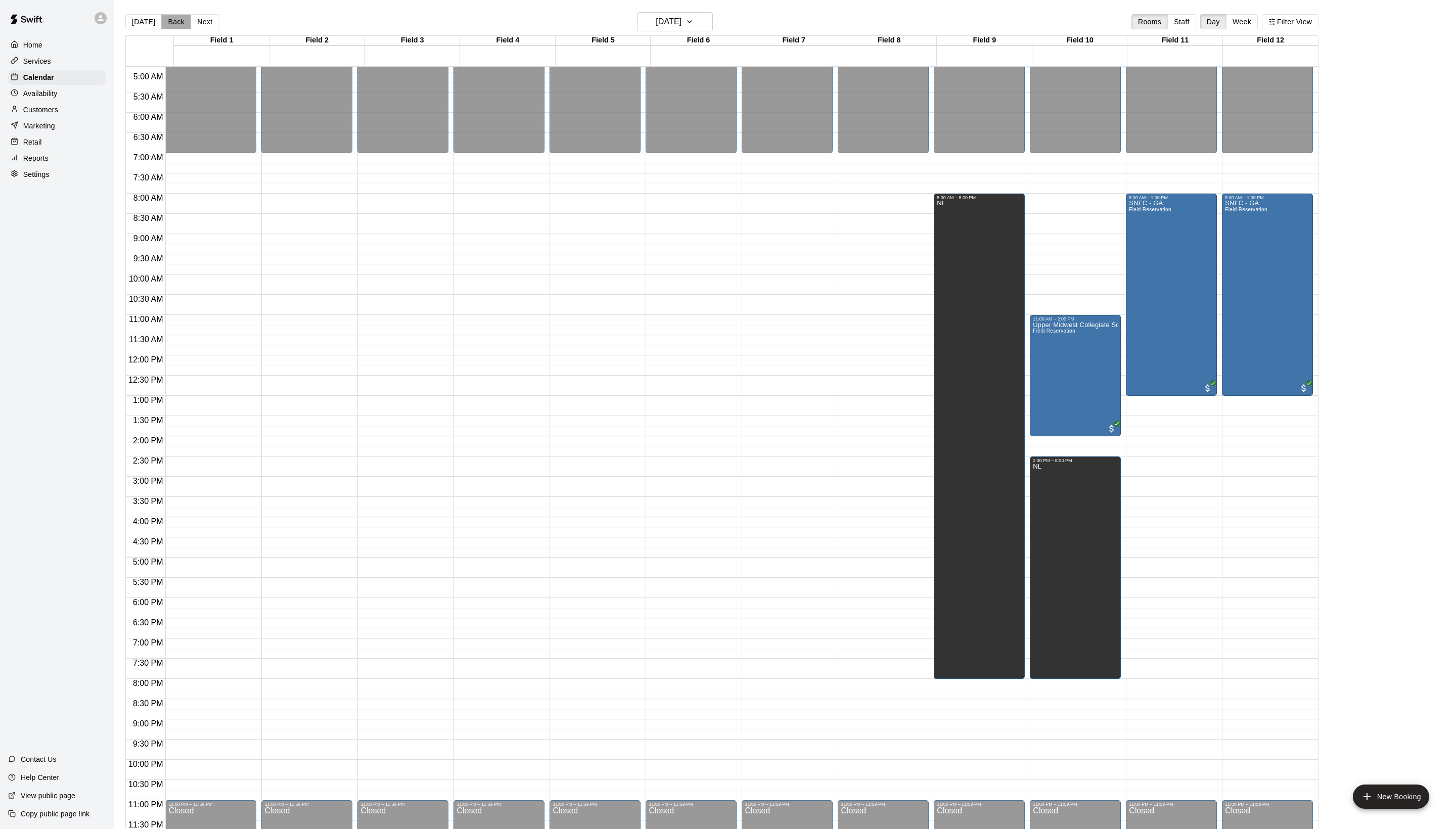
click at [183, 20] on button "Back" at bounding box center [176, 22] width 30 height 15
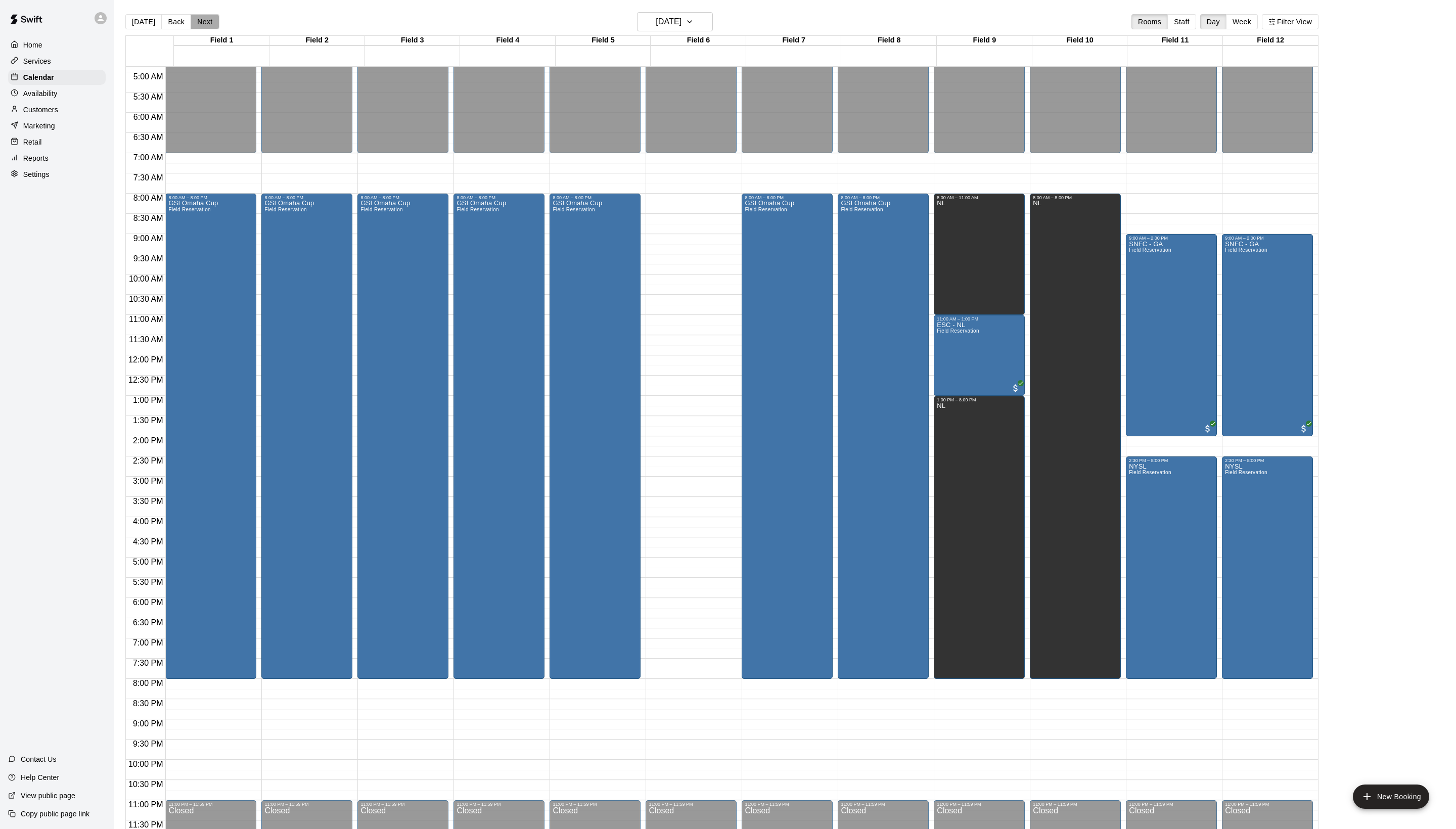
click at [219, 18] on button "Next" at bounding box center [204, 22] width 29 height 15
